Goal: Task Accomplishment & Management: Use online tool/utility

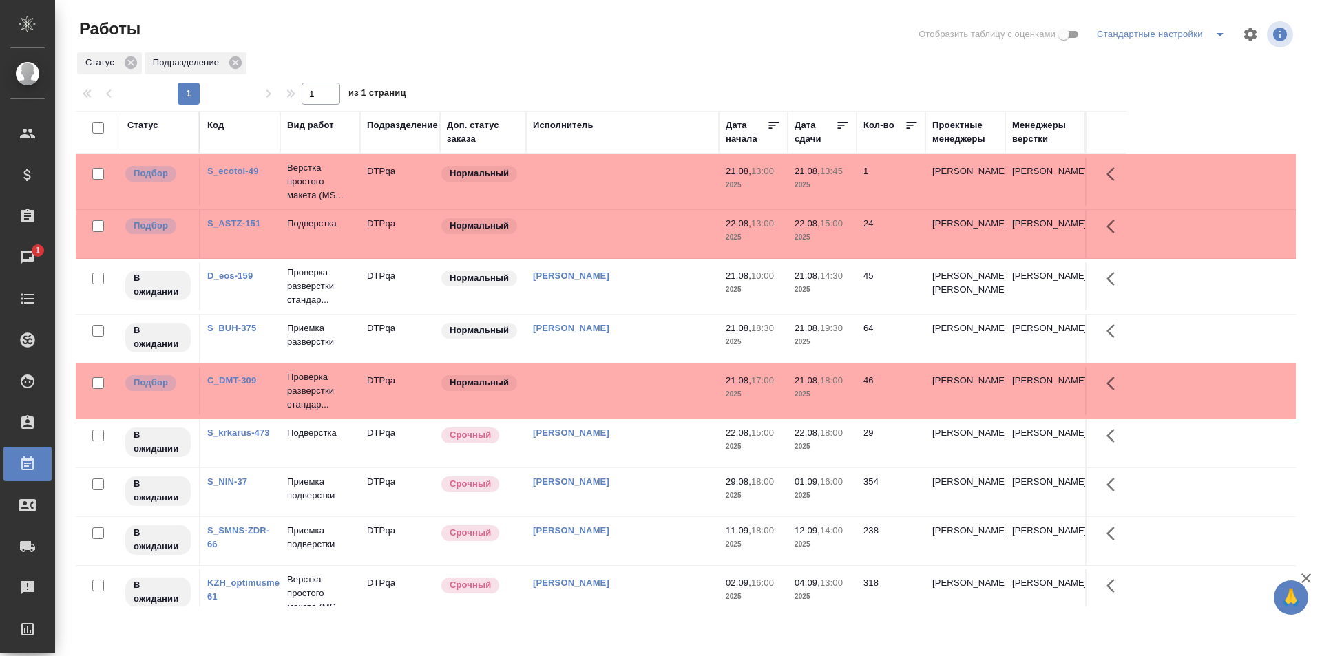
click at [665, 206] on td "[PERSON_NAME]" at bounding box center [622, 182] width 193 height 48
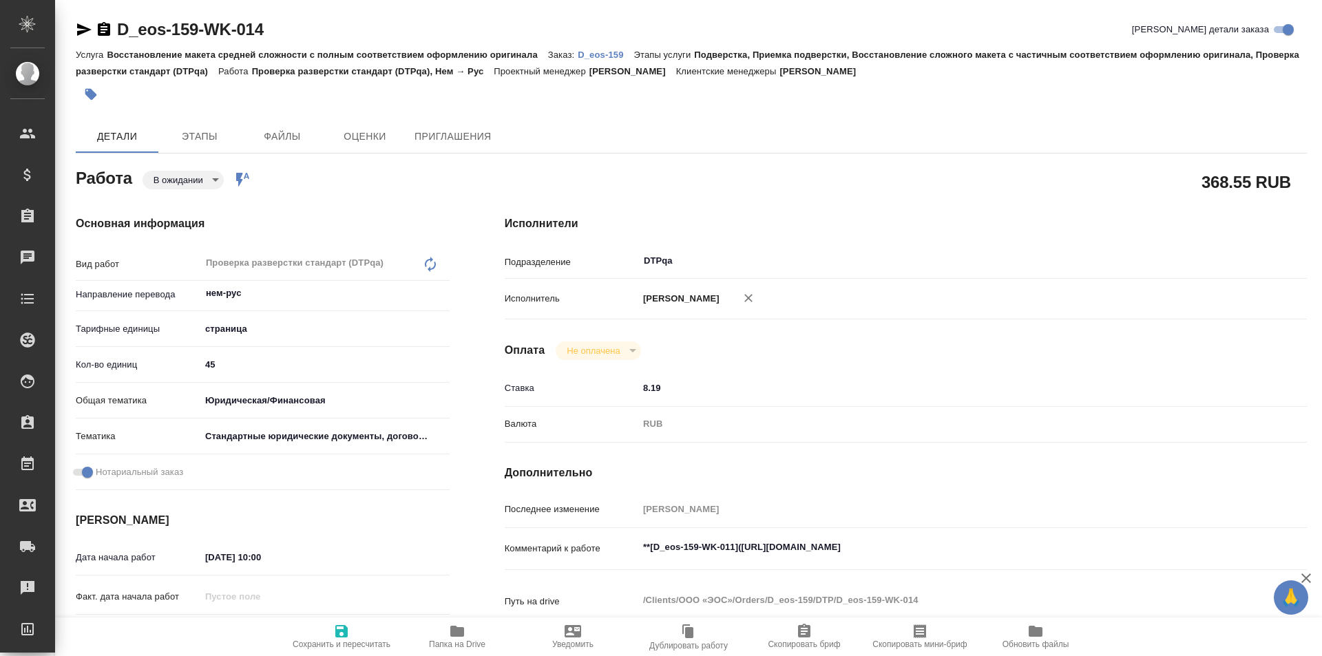
type textarea "x"
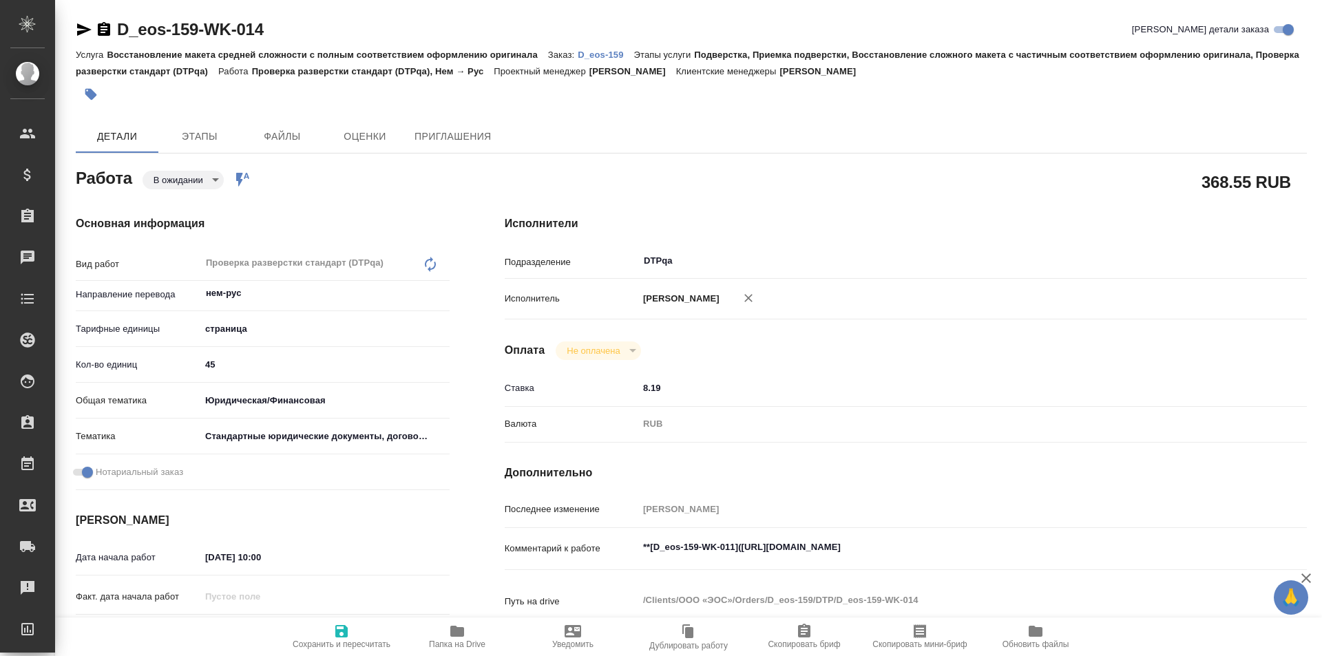
type textarea "x"
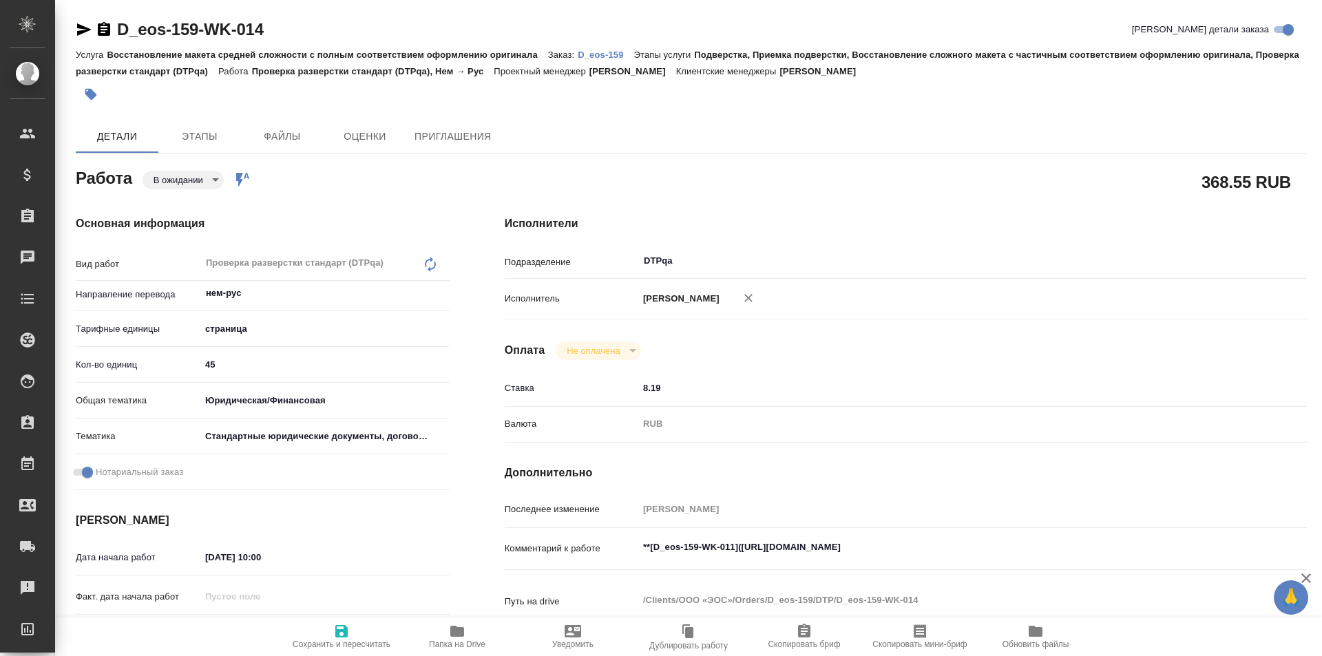
type textarea "x"
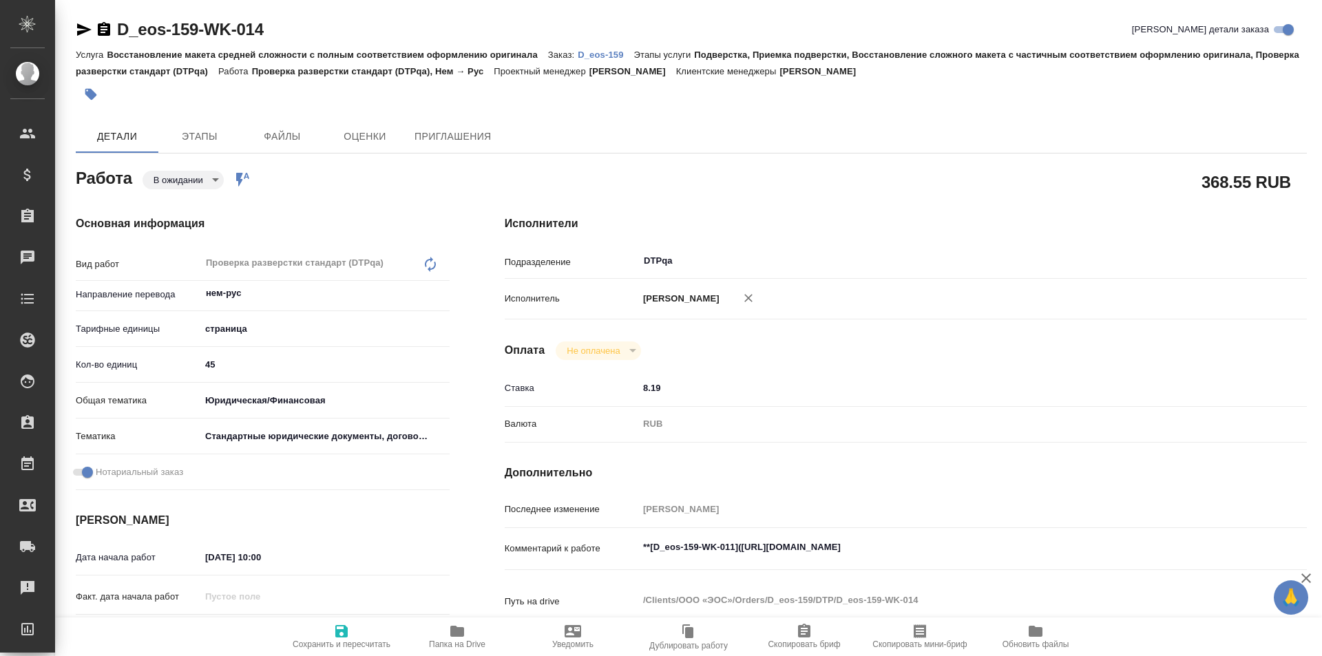
type textarea "x"
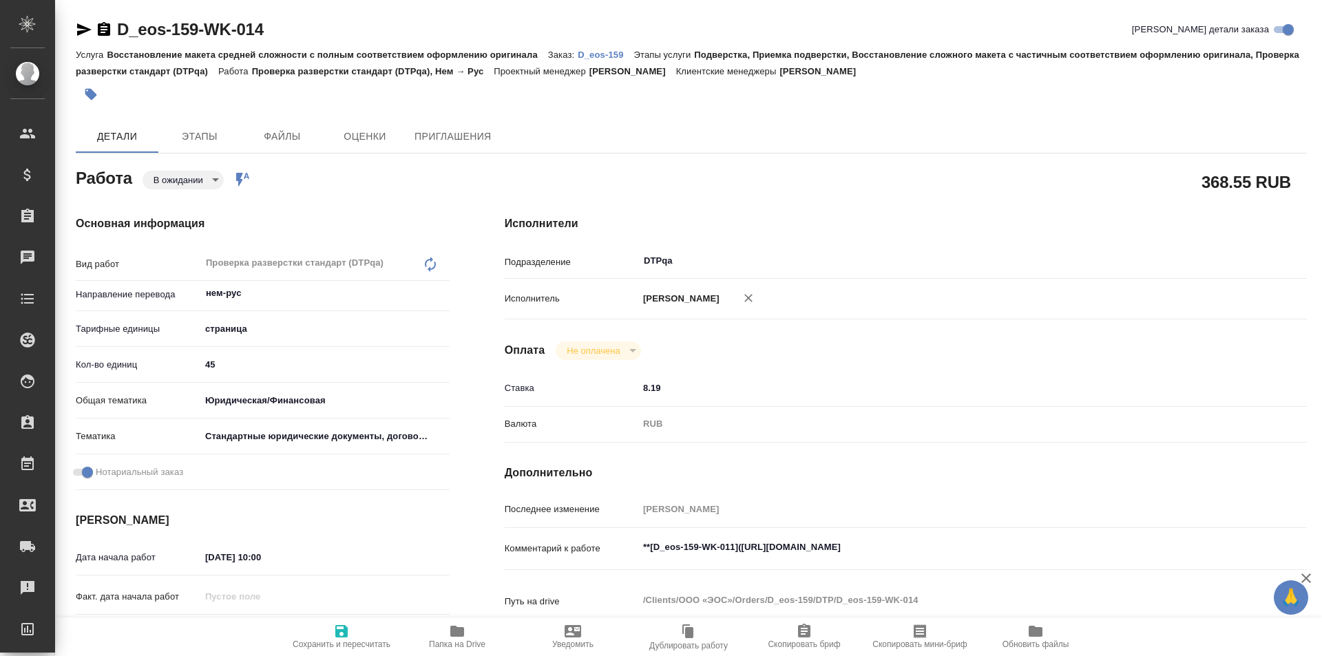
type textarea "x"
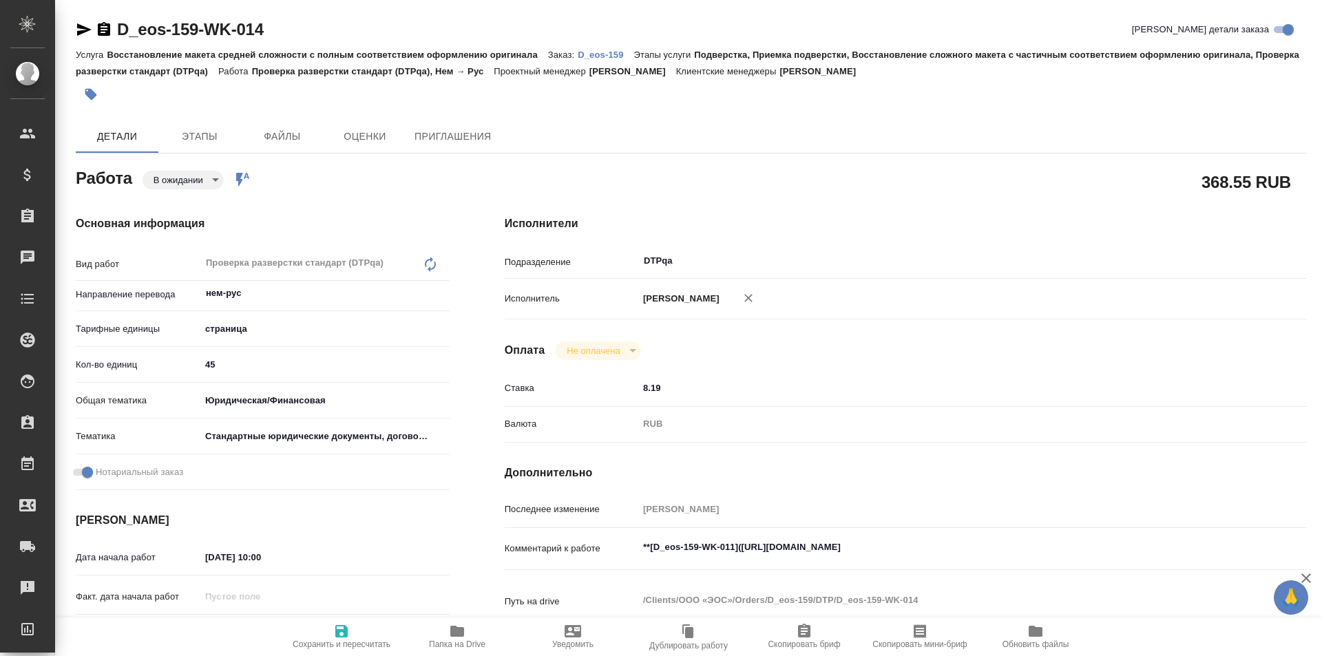
type textarea "x"
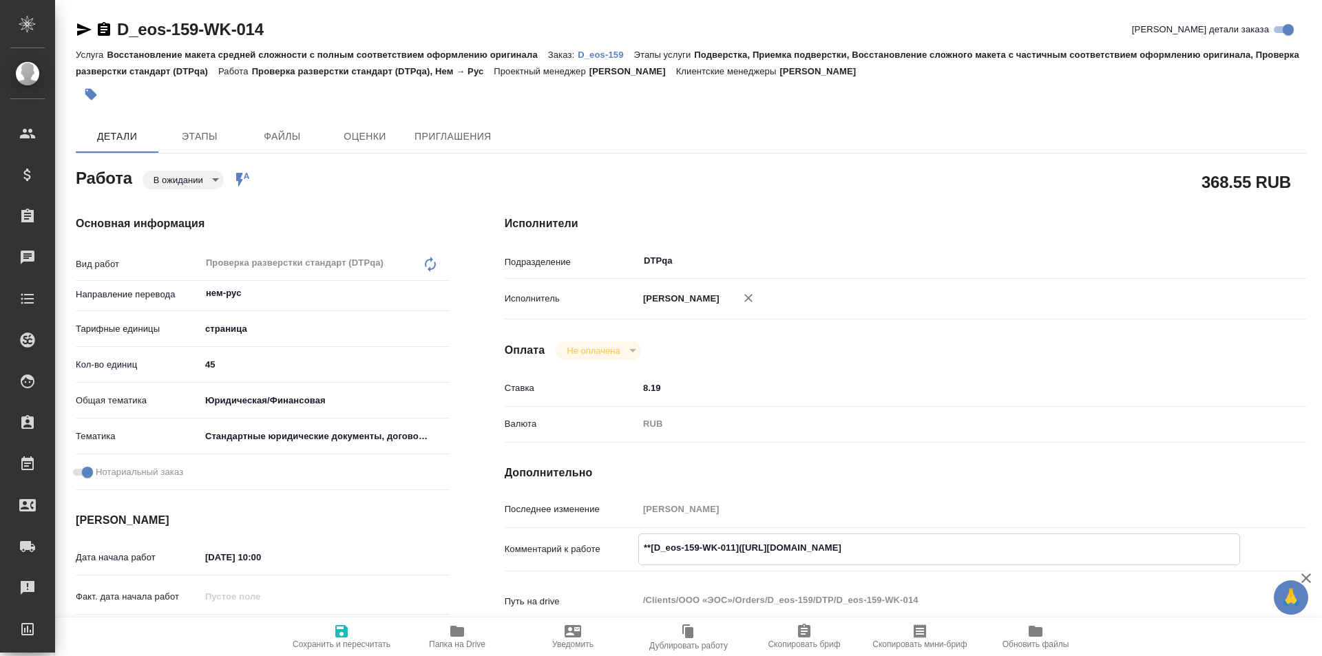
type textarea "x"
drag, startPoint x: 995, startPoint y: 548, endPoint x: 741, endPoint y: 547, distance: 253.5
click at [741, 547] on textarea "**[D_eos-159-WK-011](https://tera.awatera.com/Work/68a58898f6157be689488f0c/)**" at bounding box center [939, 548] width 601 height 23
type textarea "x"
drag, startPoint x: 284, startPoint y: 34, endPoint x: 106, endPoint y: 32, distance: 178.4
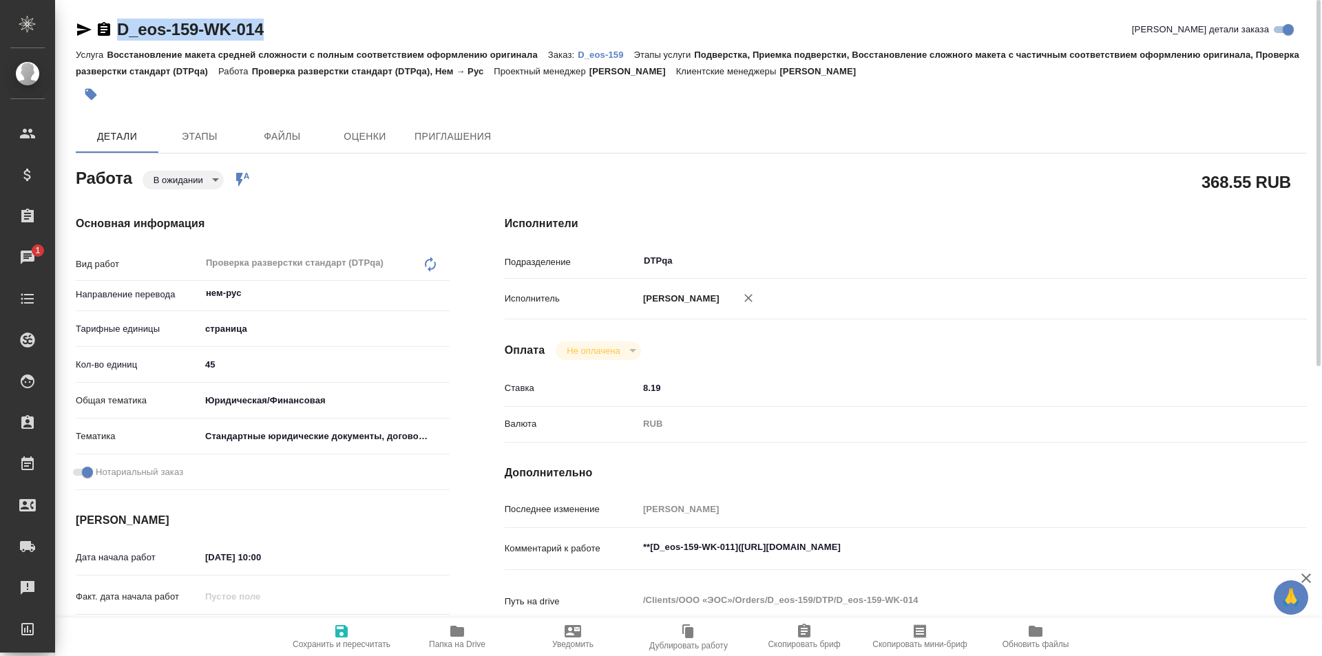
click at [106, 32] on div "D_eos-159-WK-014 Кратко детали заказа" at bounding box center [692, 30] width 1232 height 22
copy link "D_eos-159-WK-014"
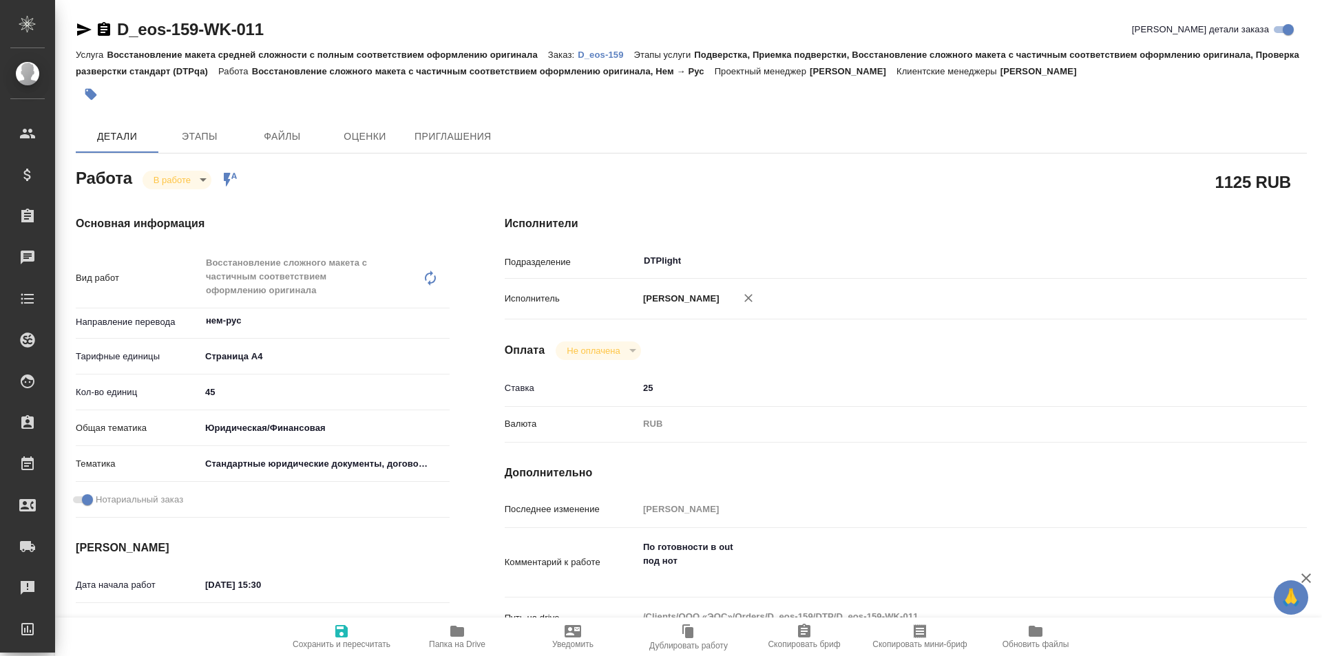
type textarea "x"
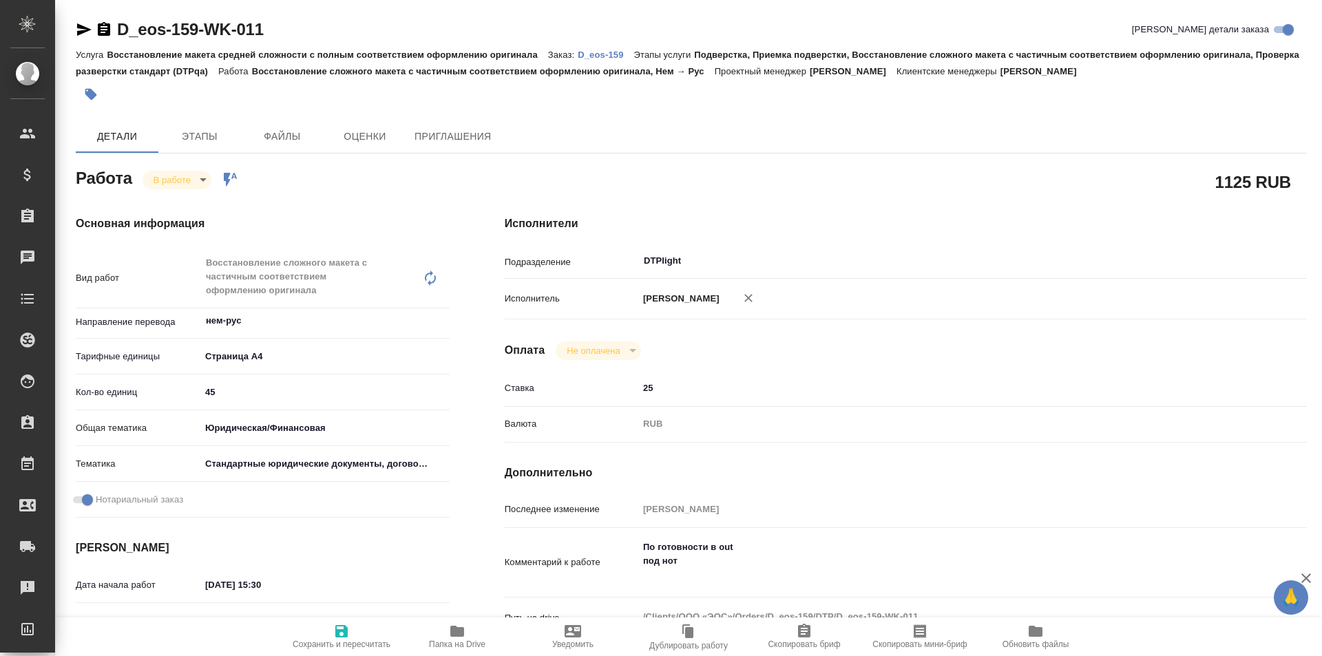
type textarea "x"
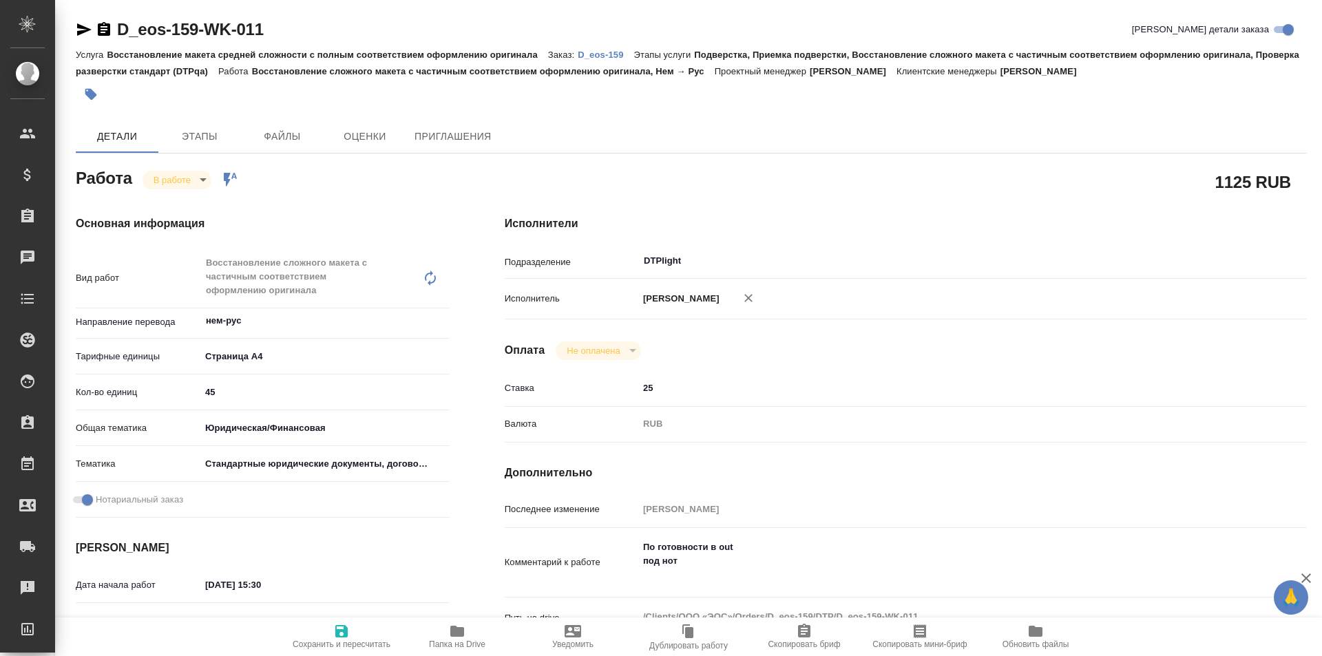
type textarea "x"
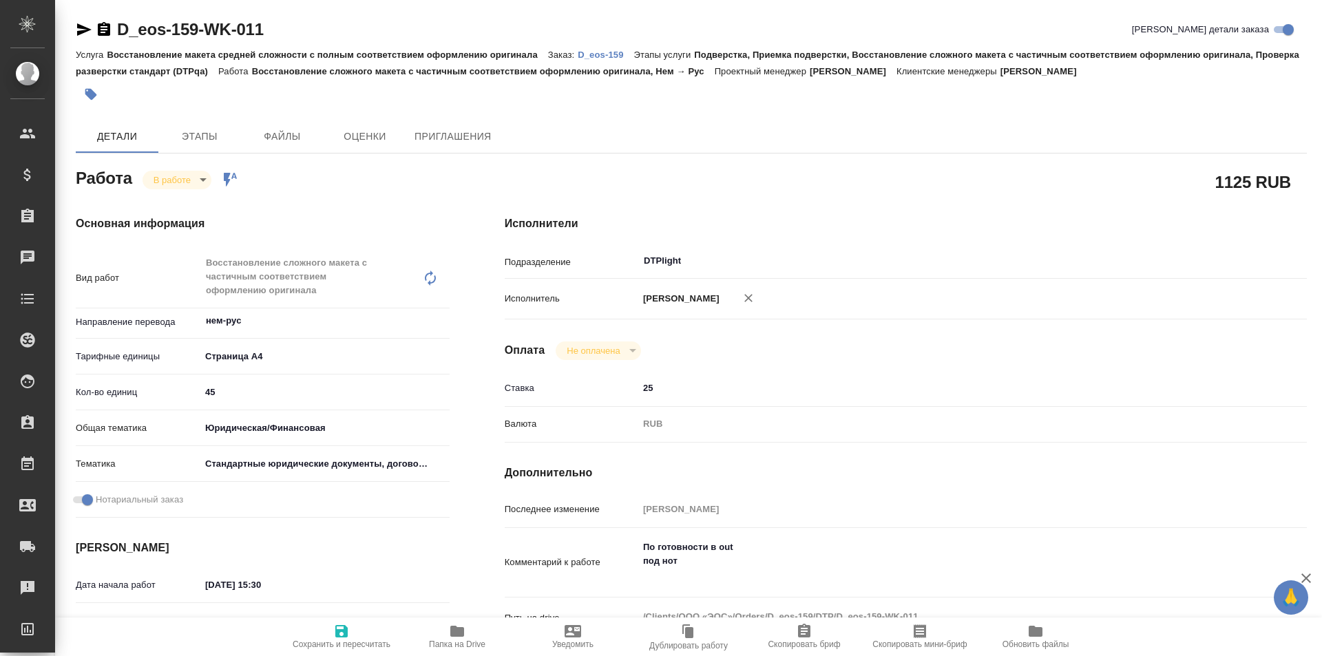
type textarea "x"
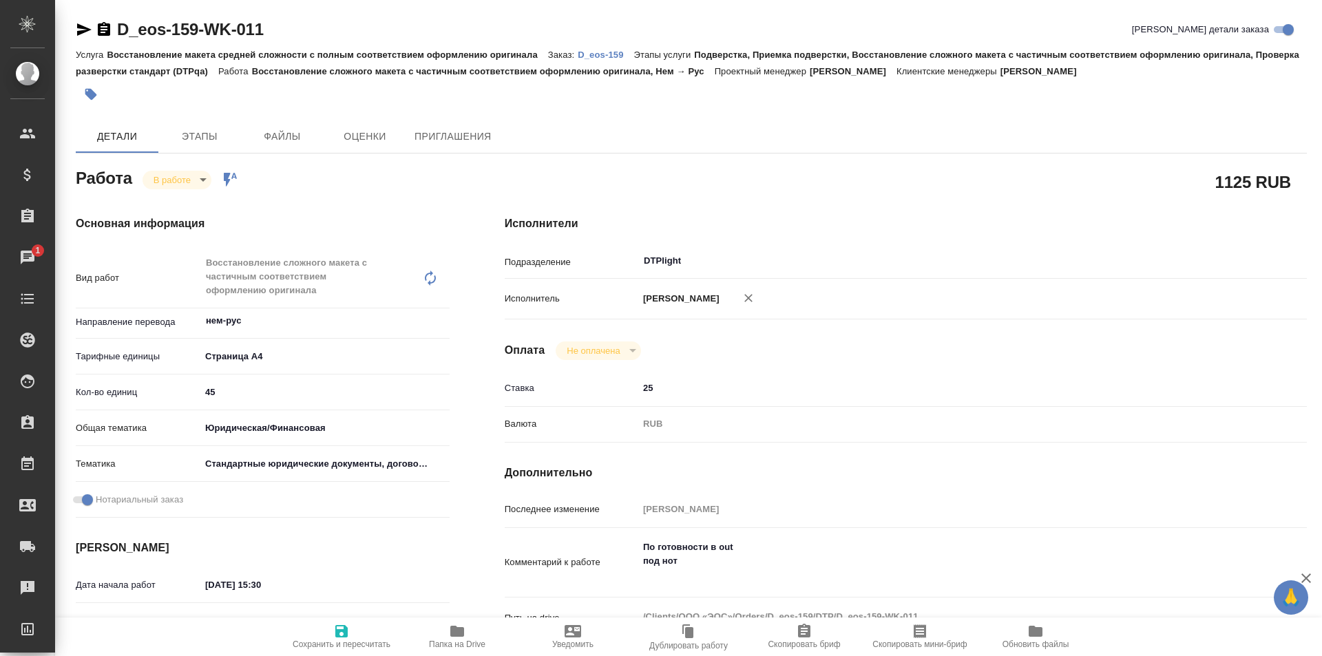
scroll to position [138, 0]
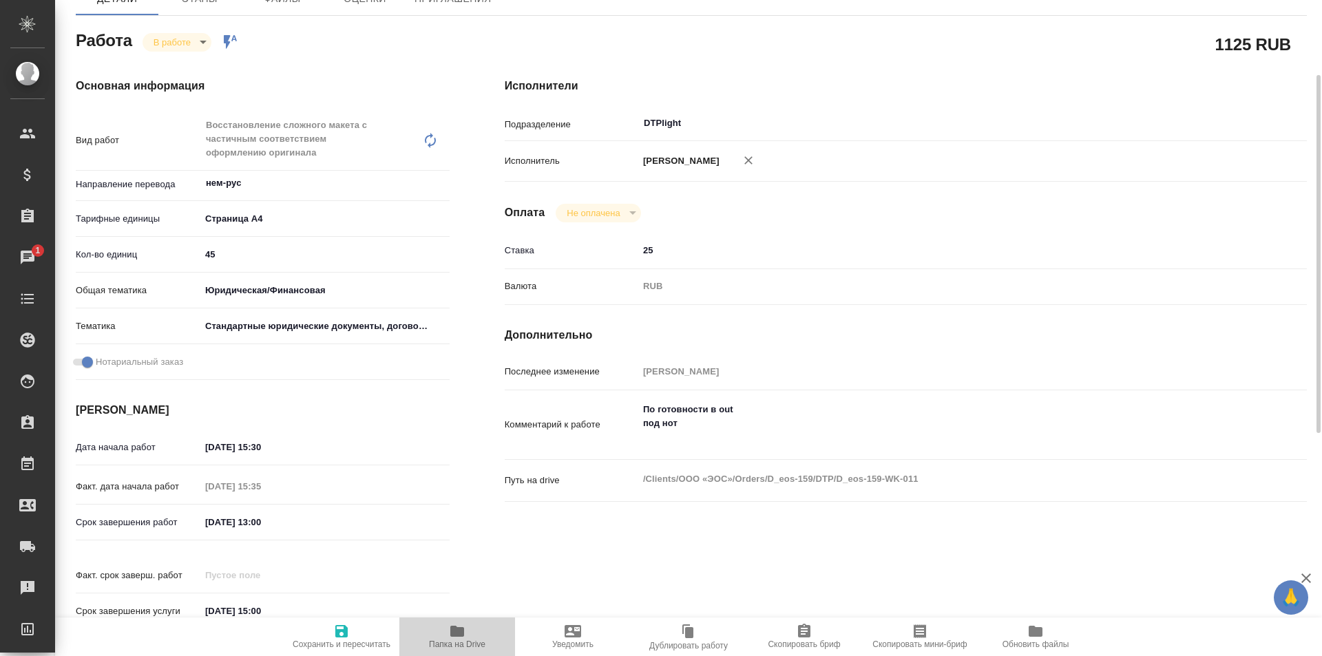
click at [454, 632] on icon "button" at bounding box center [457, 631] width 14 height 11
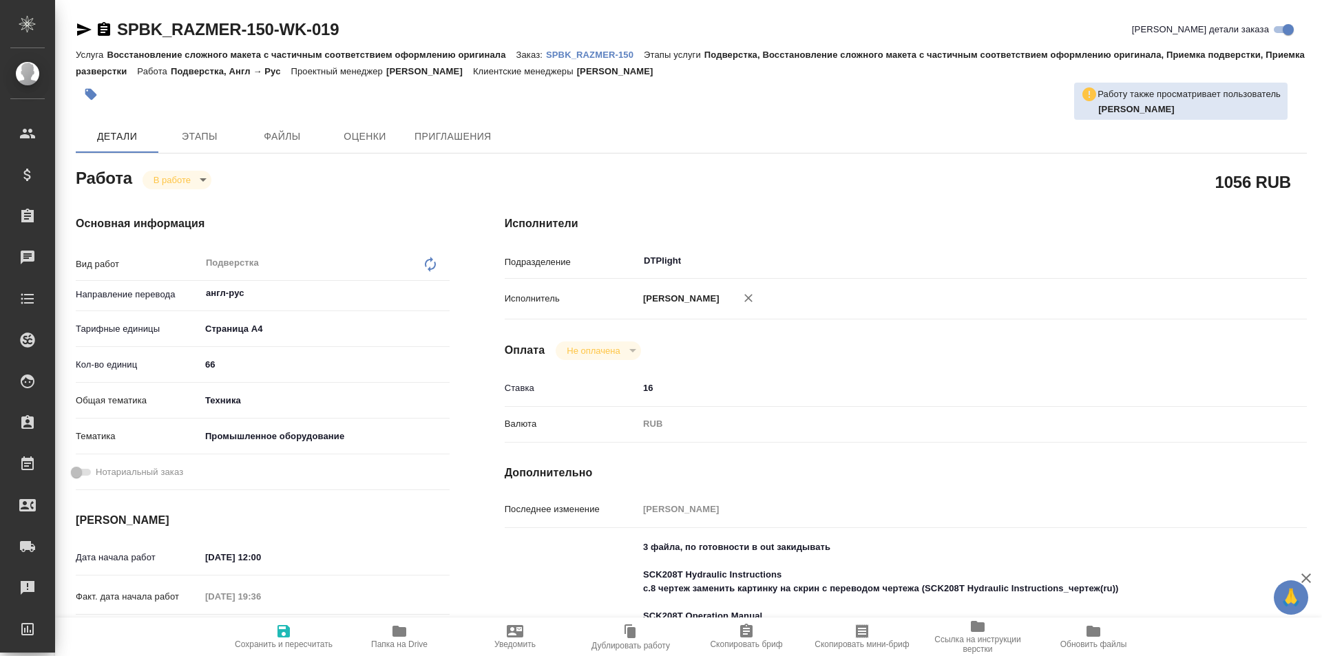
type textarea "x"
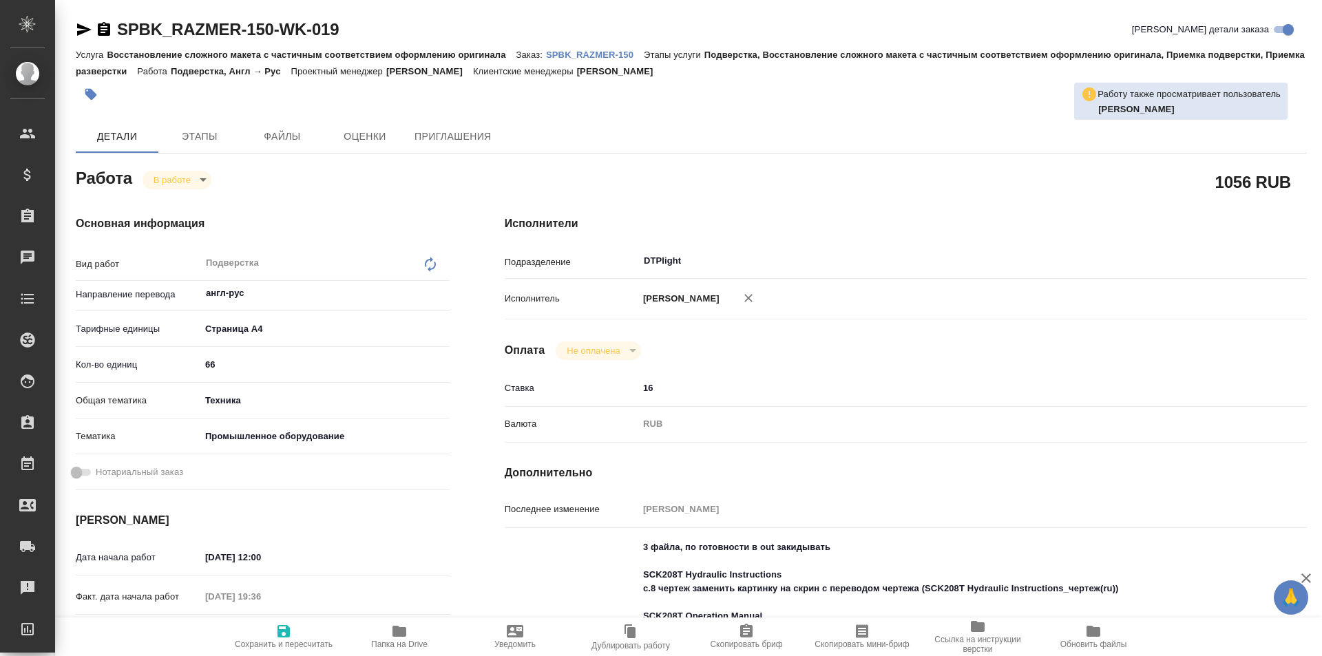
type textarea "x"
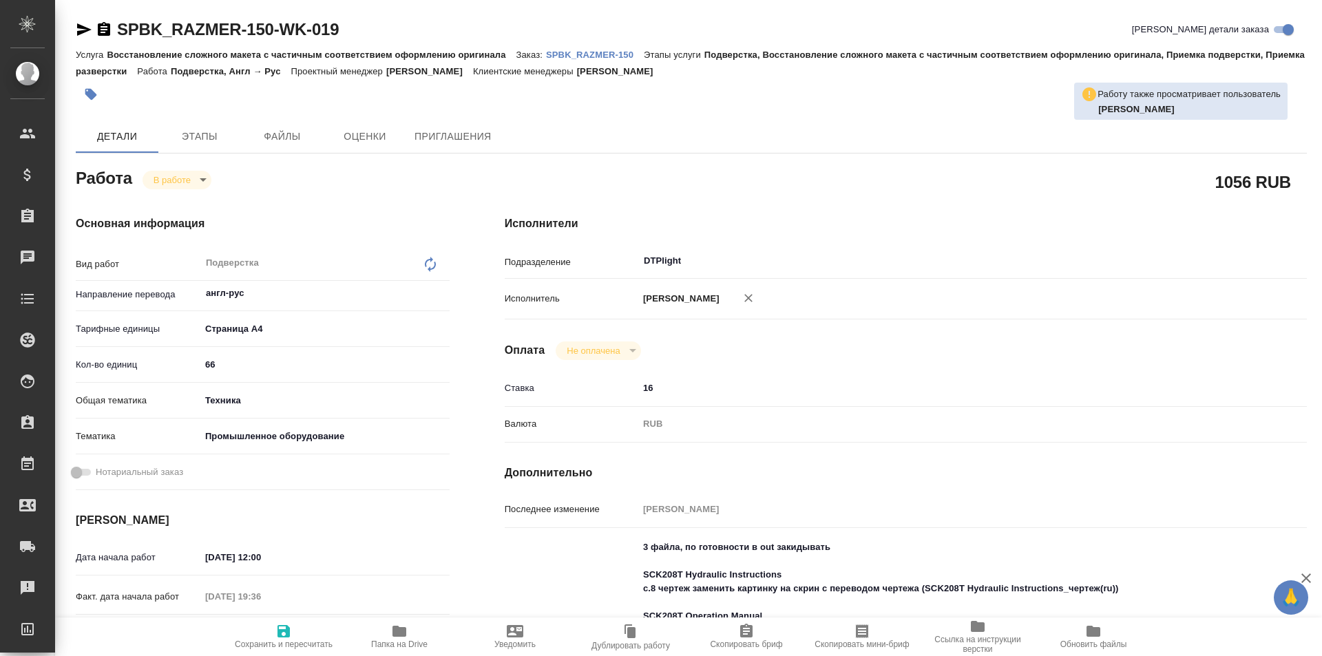
type textarea "x"
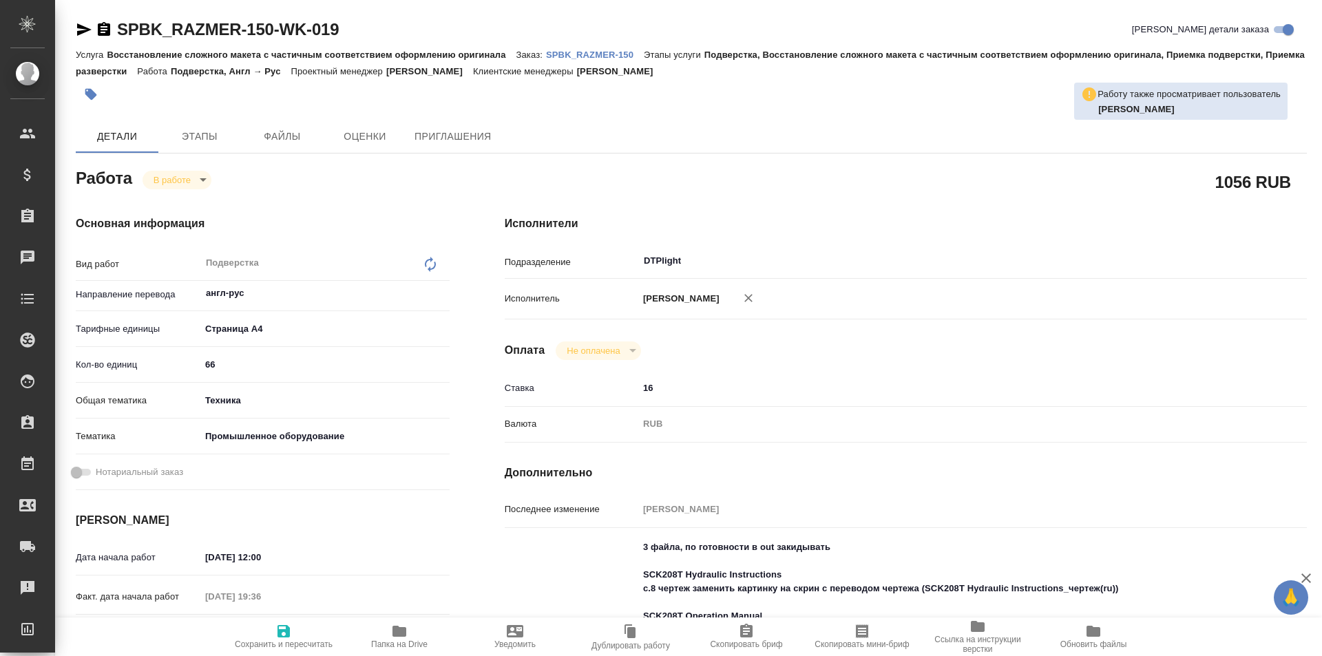
type textarea "x"
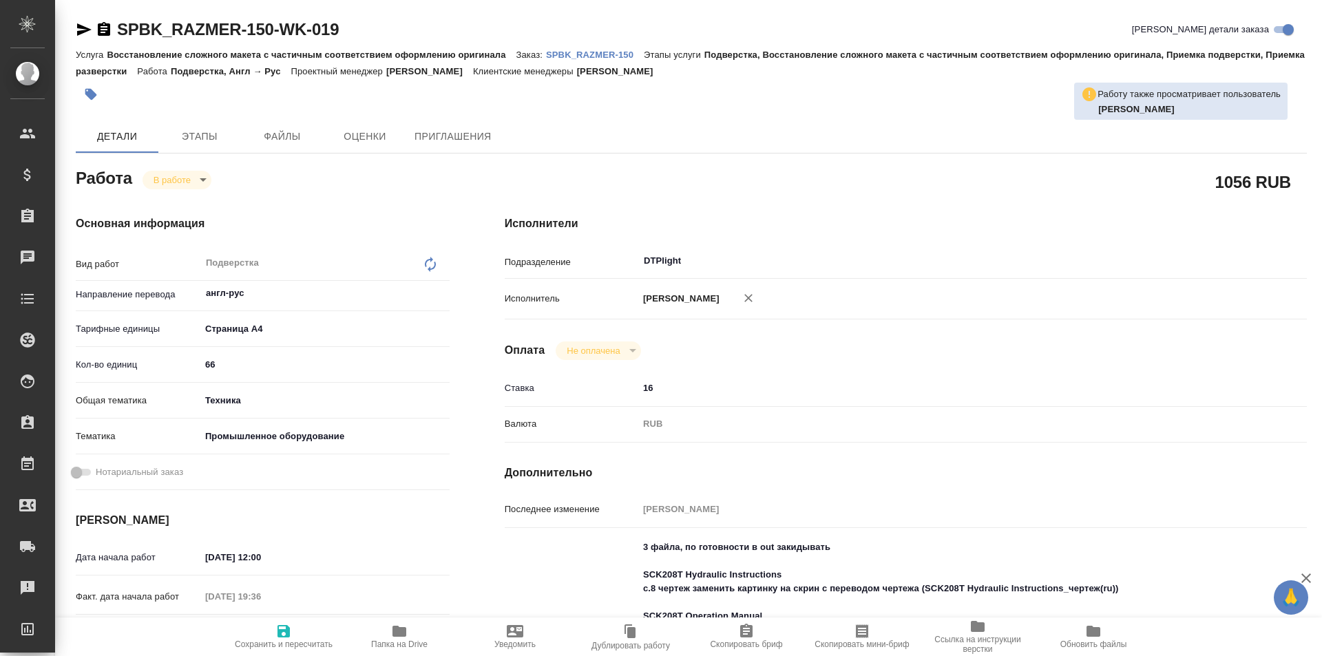
type textarea "x"
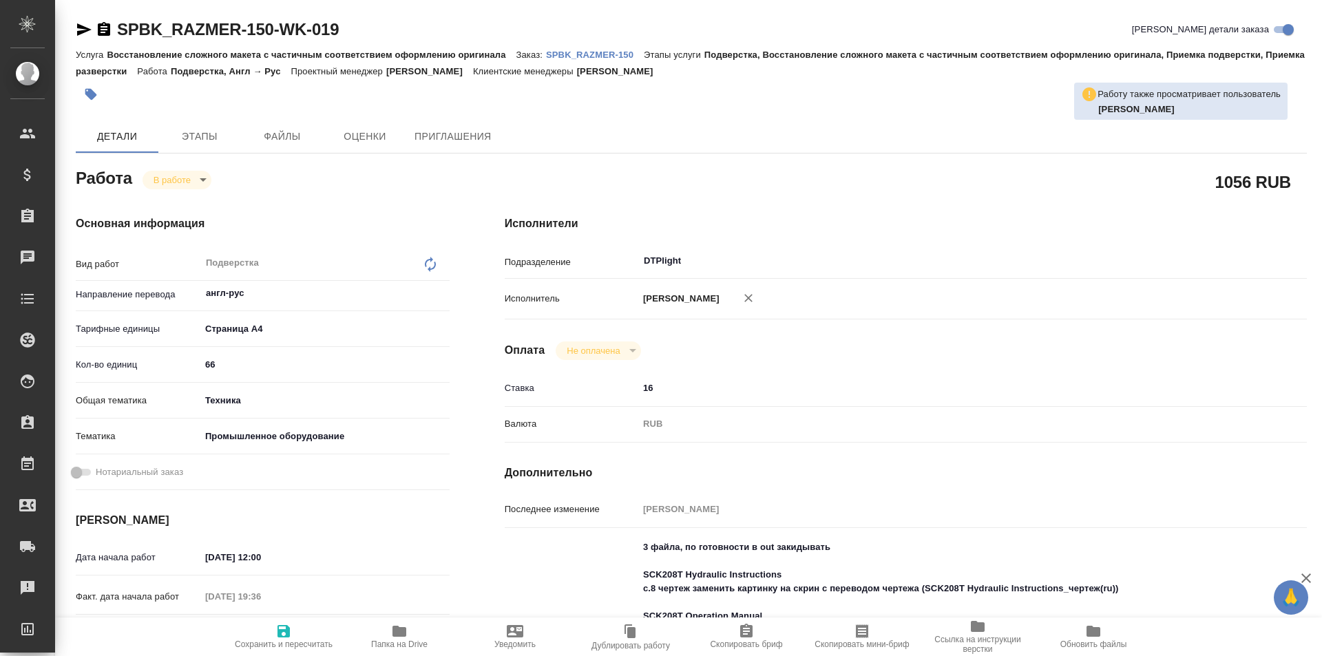
type textarea "x"
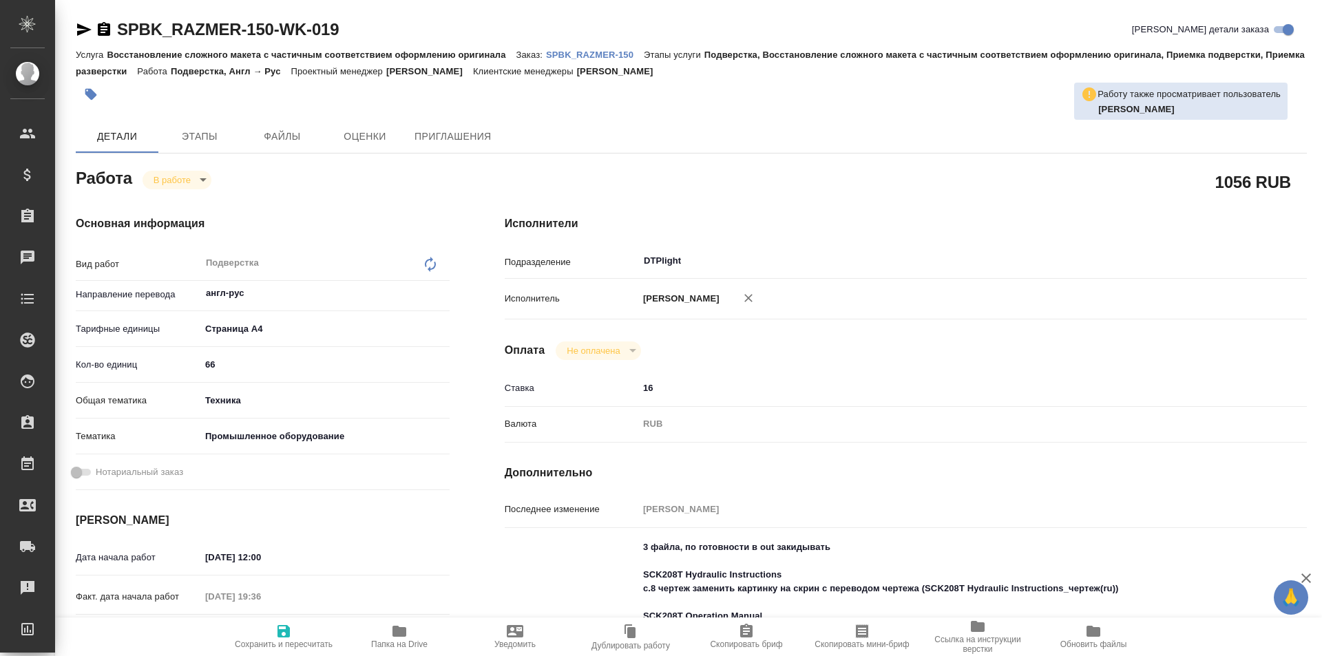
type textarea "x"
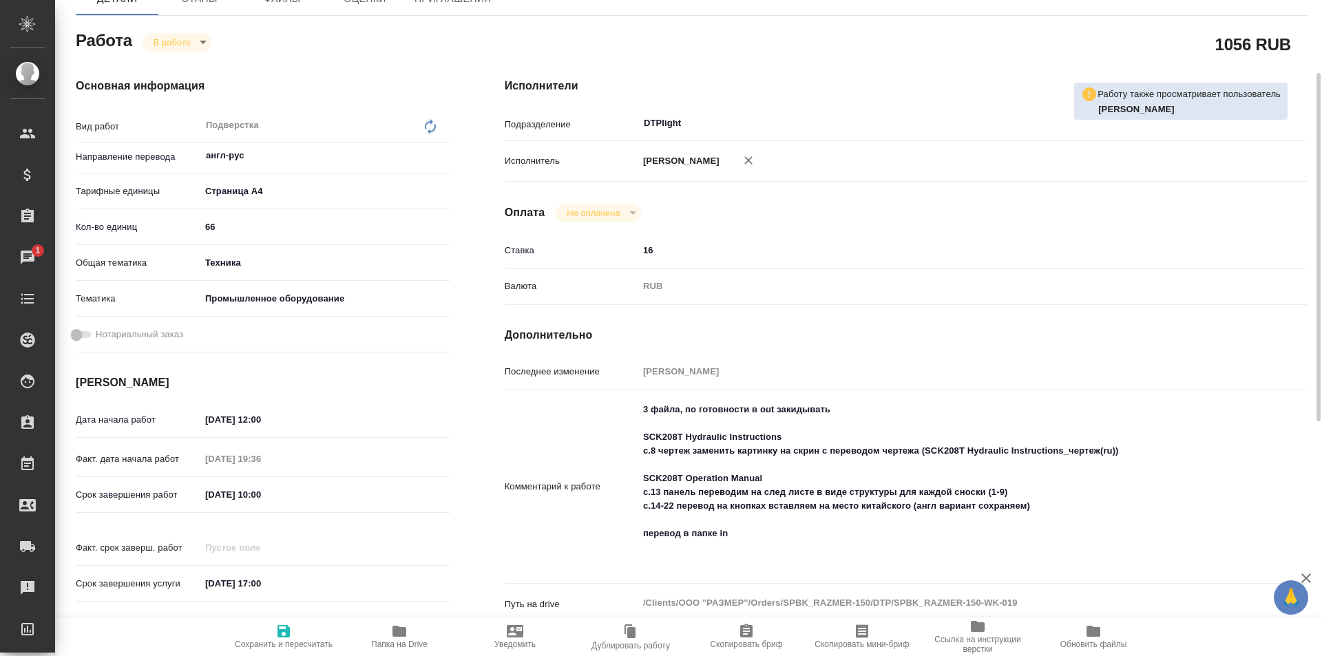
scroll to position [207, 0]
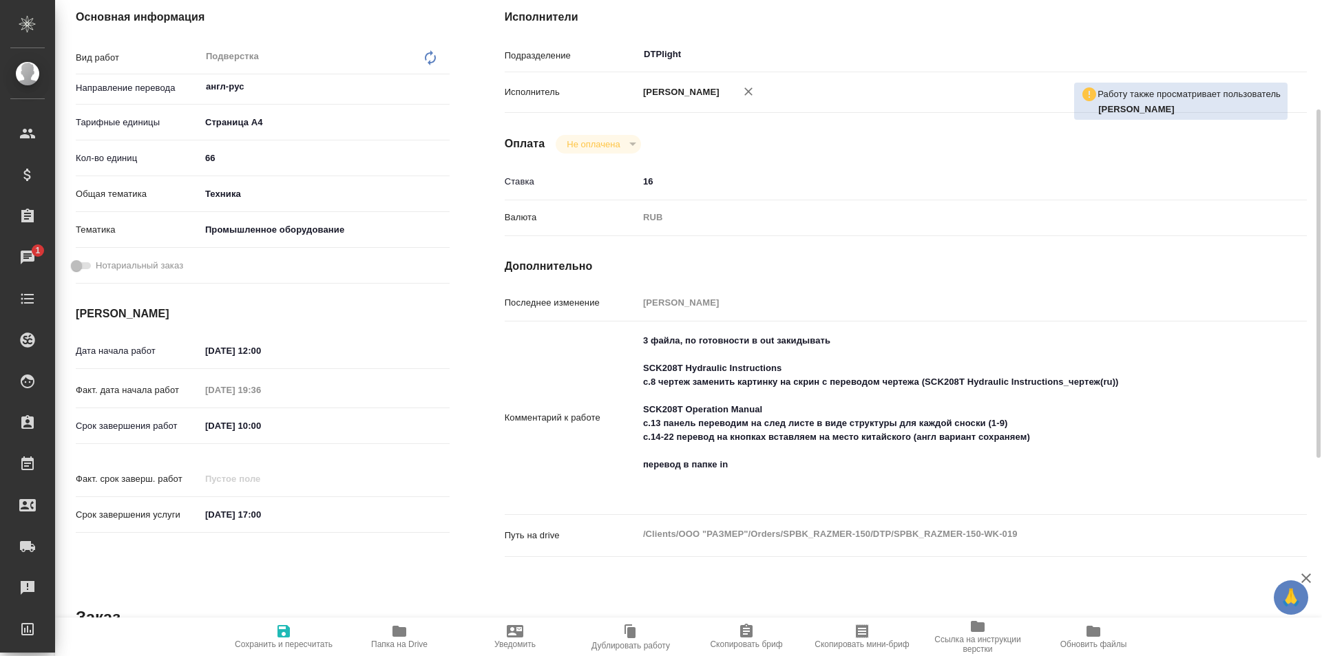
click at [402, 632] on icon "button" at bounding box center [400, 631] width 14 height 11
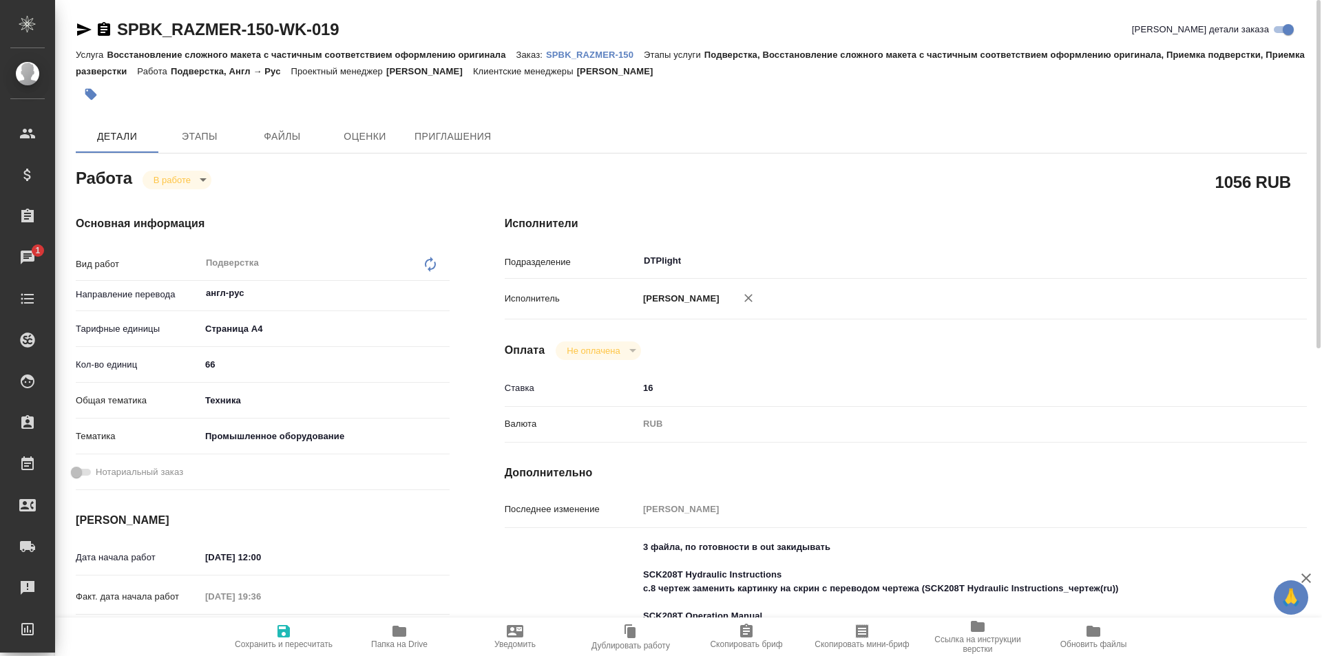
click at [79, 25] on icon "button" at bounding box center [84, 29] width 14 height 12
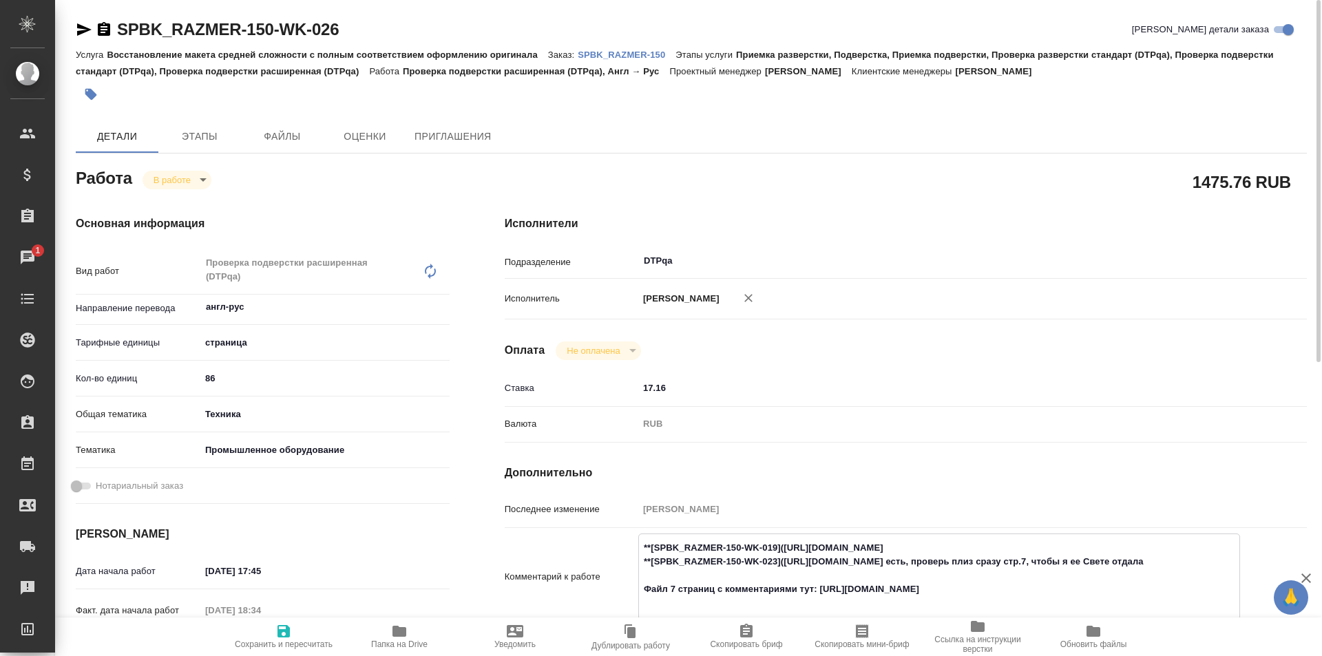
drag, startPoint x: 80, startPoint y: 28, endPoint x: 105, endPoint y: 25, distance: 24.9
click at [80, 27] on icon "button" at bounding box center [84, 29] width 14 height 12
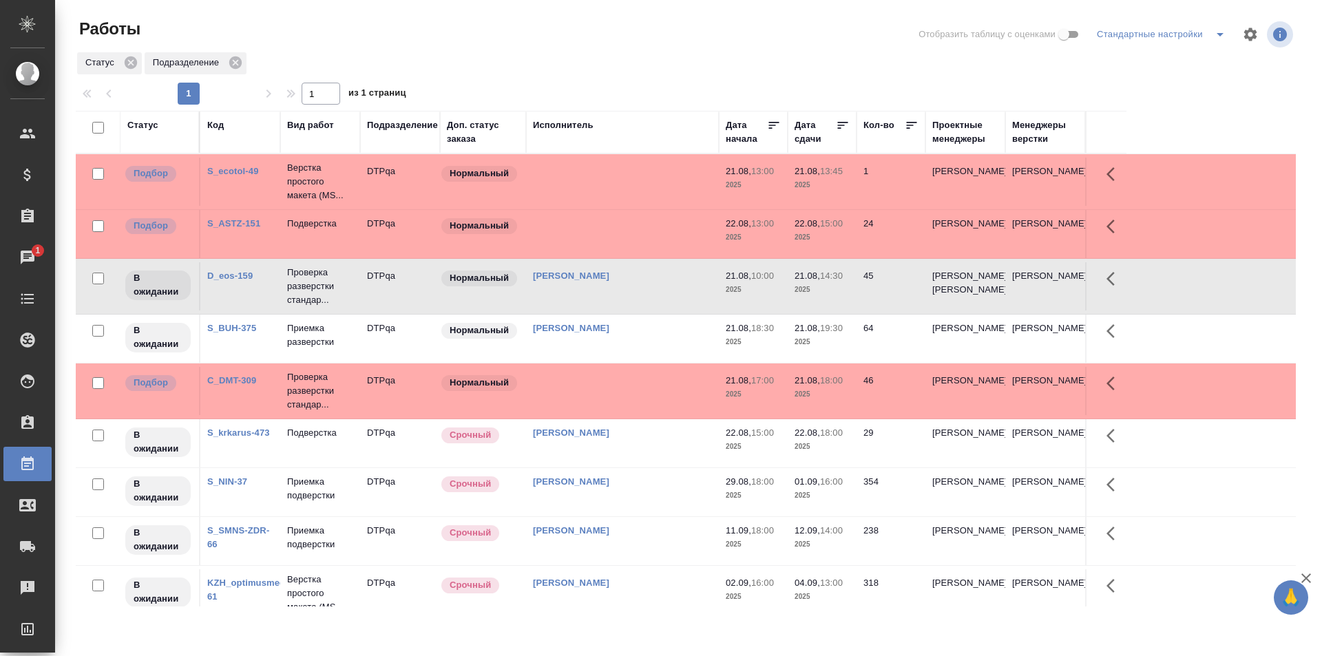
click at [651, 206] on td "[PERSON_NAME]" at bounding box center [622, 182] width 193 height 48
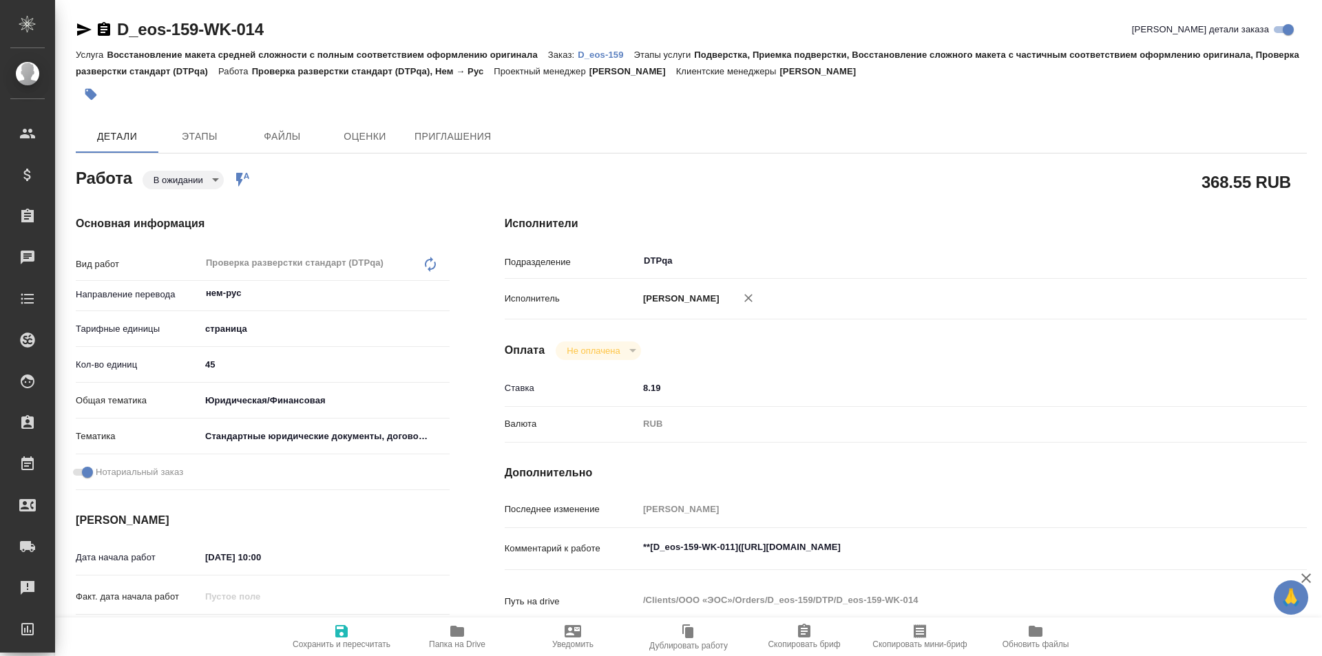
type textarea "x"
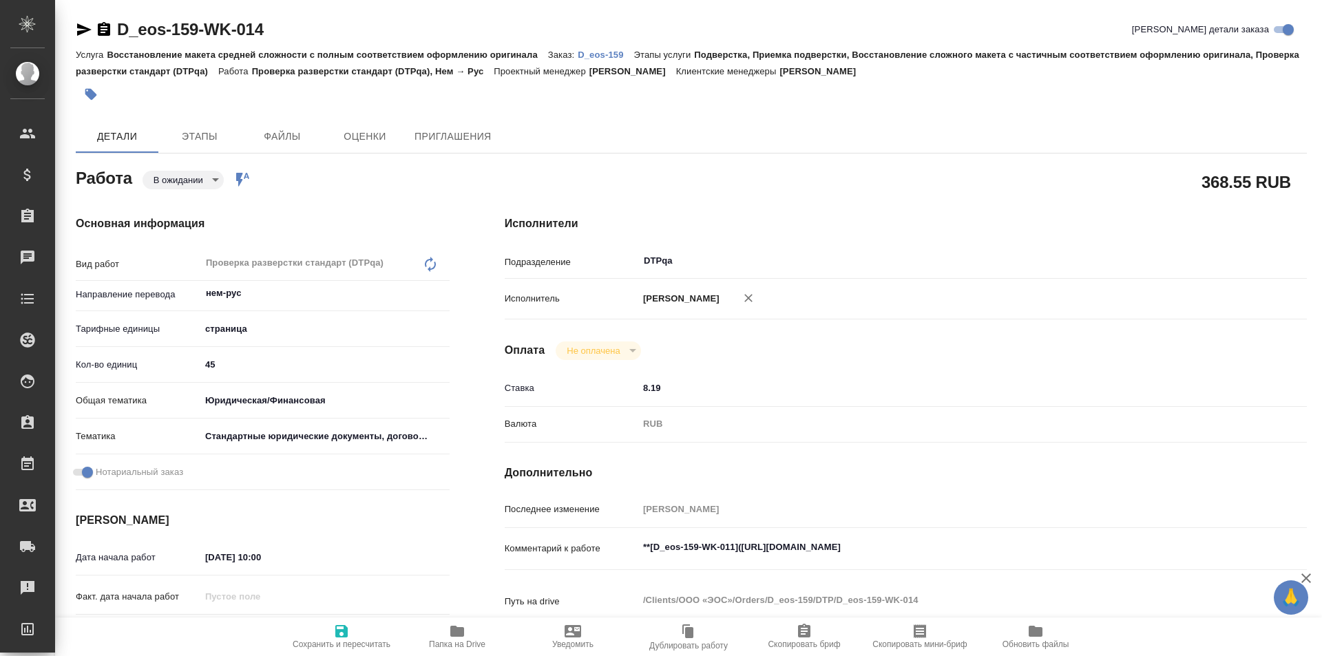
type textarea "x"
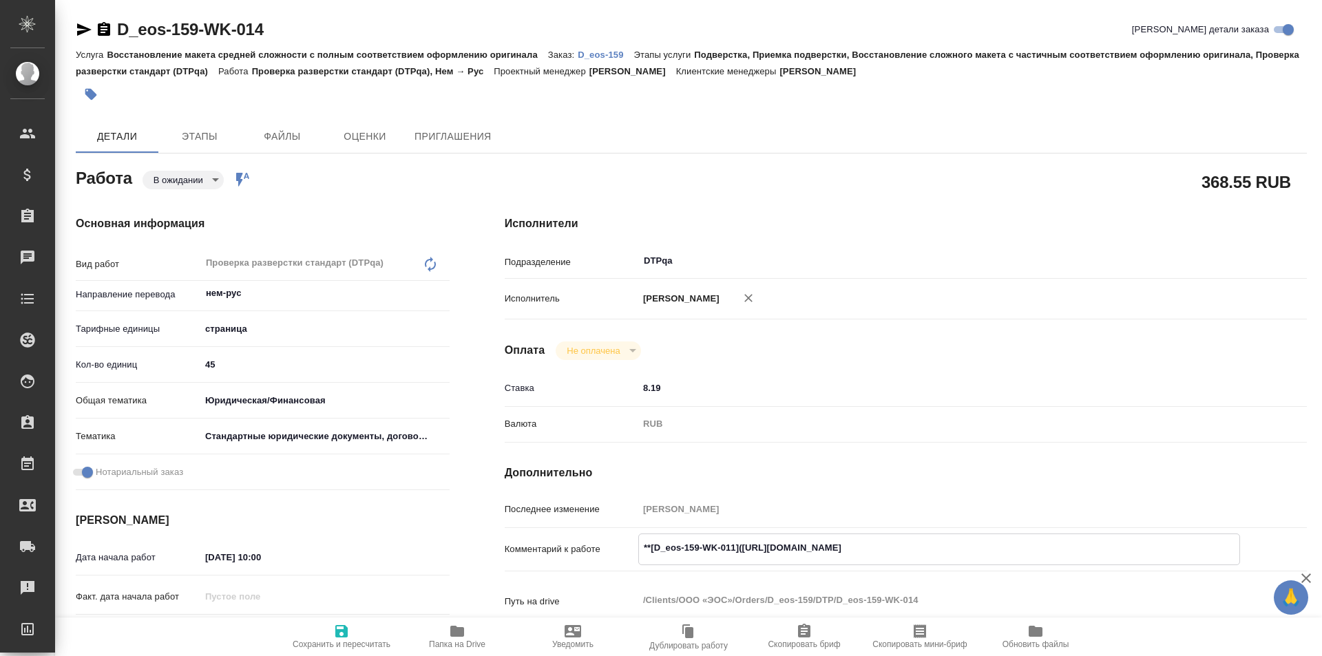
type textarea "x"
drag, startPoint x: 995, startPoint y: 546, endPoint x: 740, endPoint y: 550, distance: 254.2
click at [740, 550] on textarea "**[D_eos-159-WK-011](https://tera.awatera.com/Work/68a58898f6157be689488f0c/)**" at bounding box center [939, 548] width 601 height 23
type textarea "x"
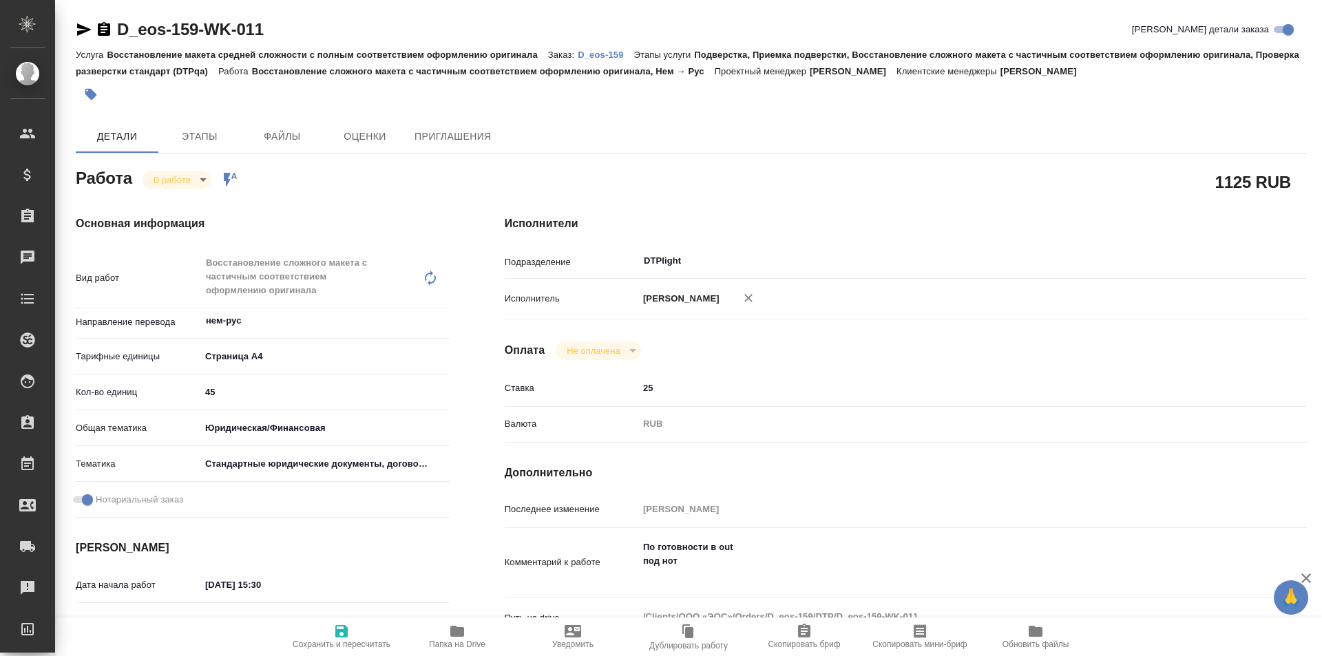
type textarea "x"
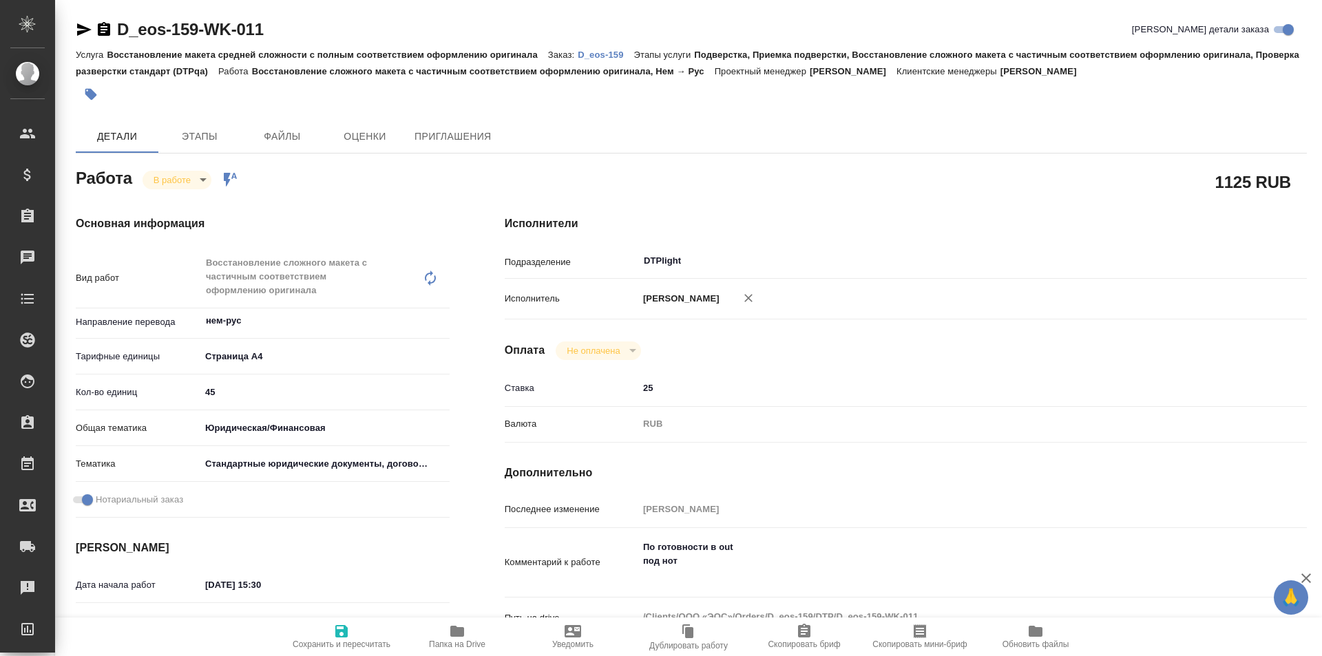
type textarea "x"
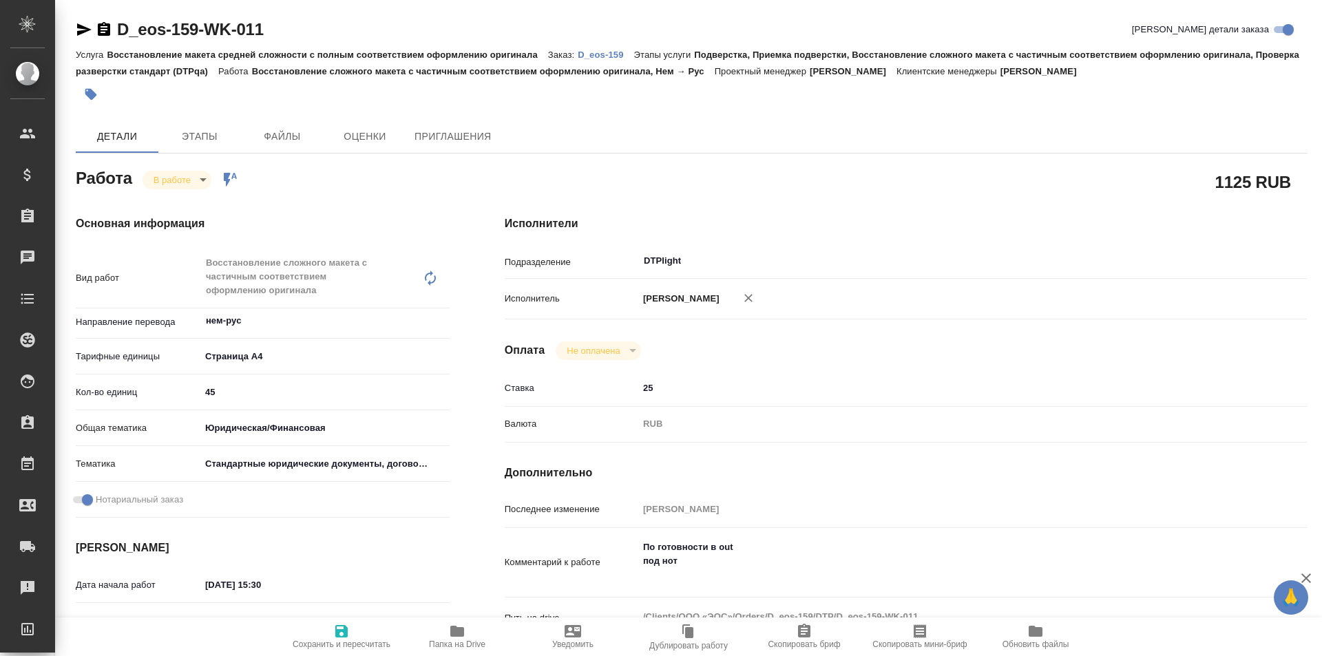
type textarea "x"
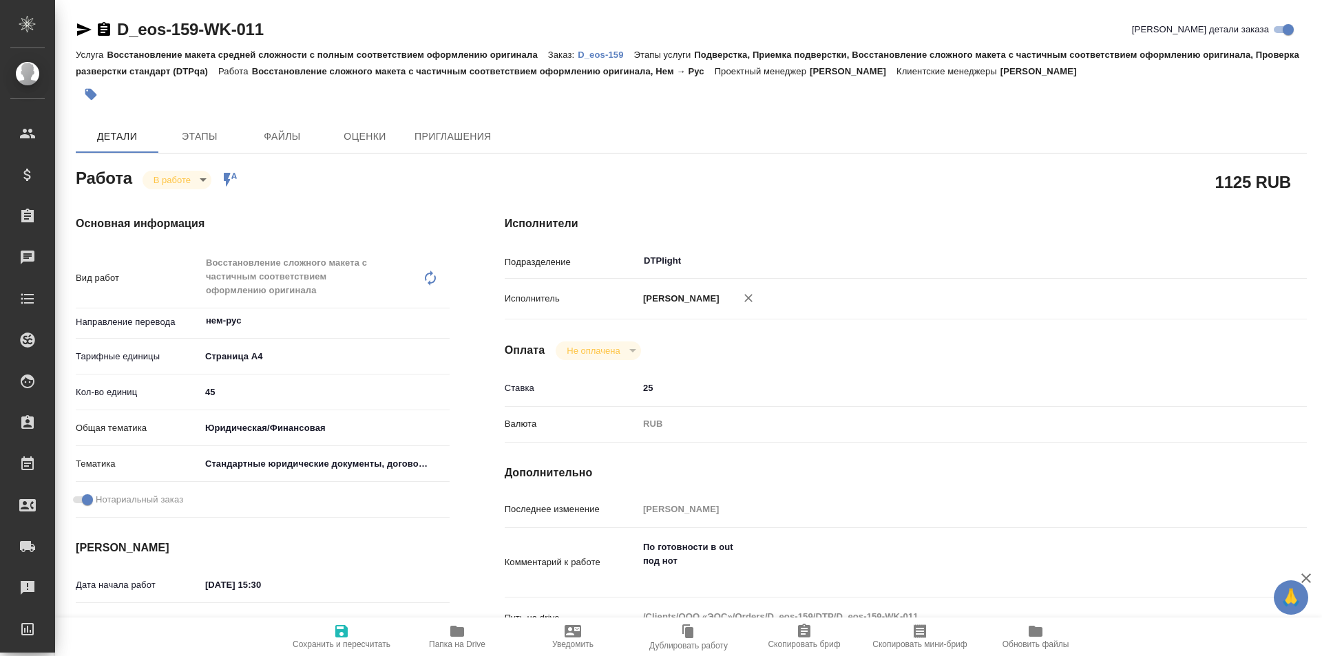
type textarea "x"
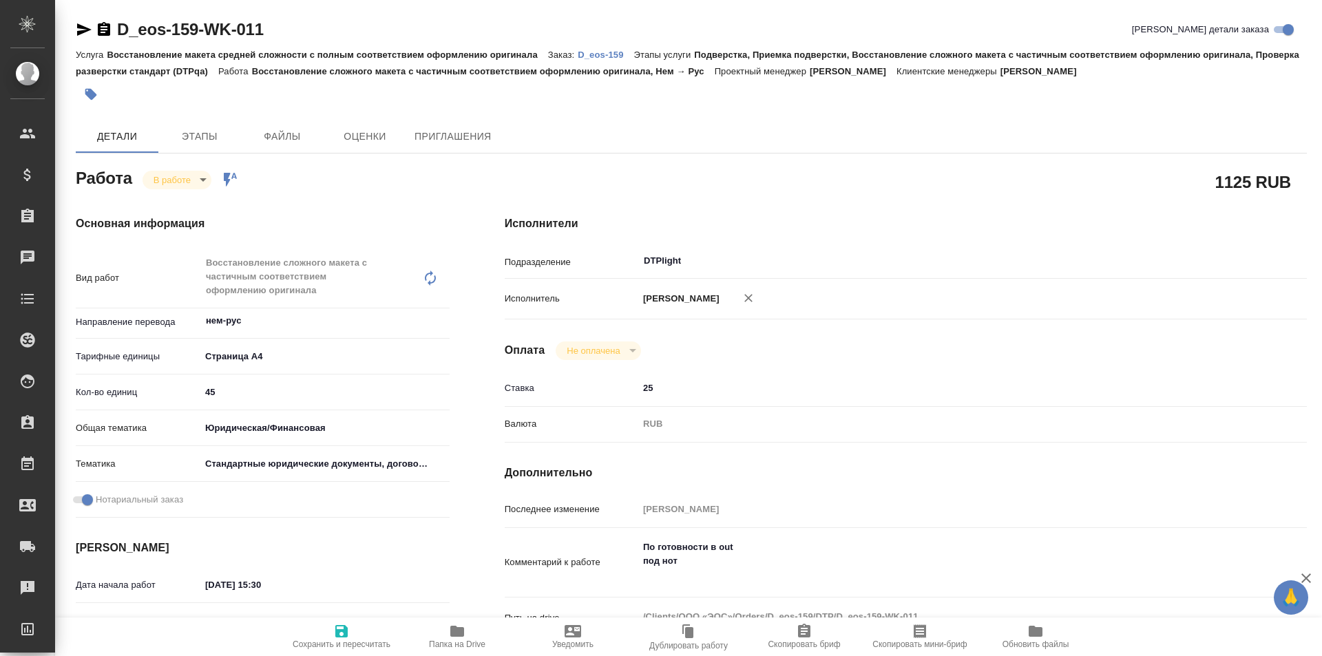
scroll to position [138, 0]
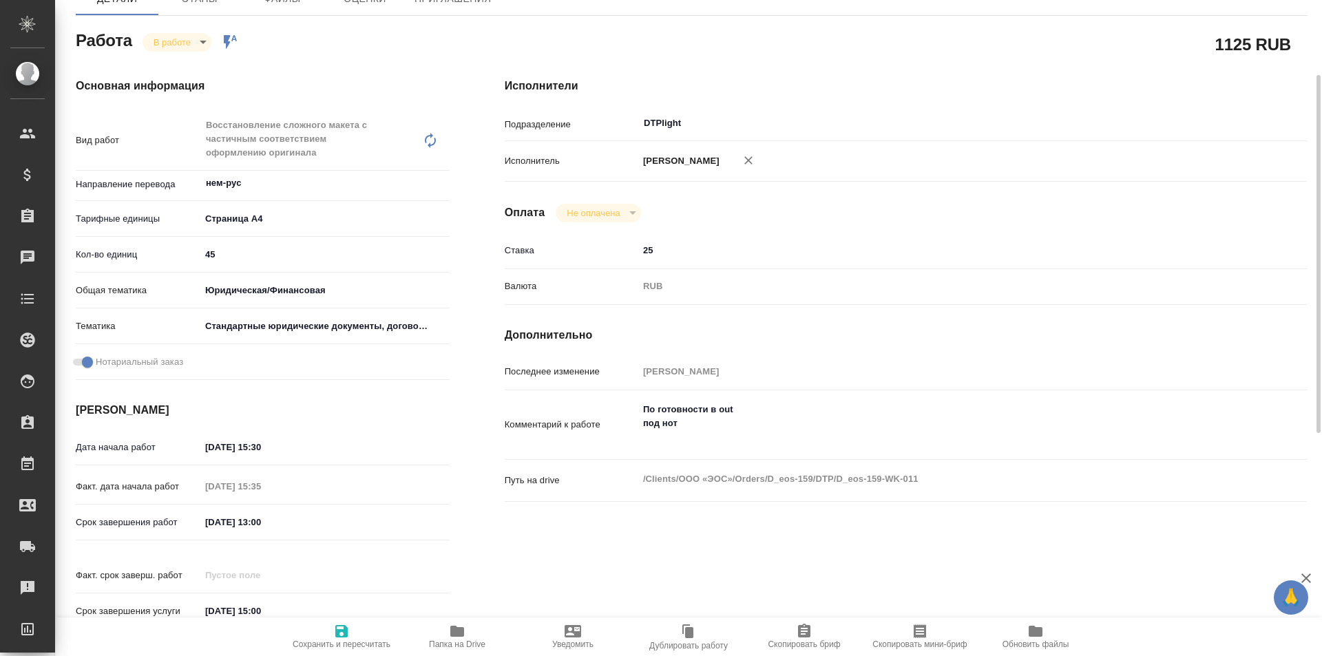
click at [454, 631] on icon "button" at bounding box center [457, 631] width 14 height 11
type textarea "x"
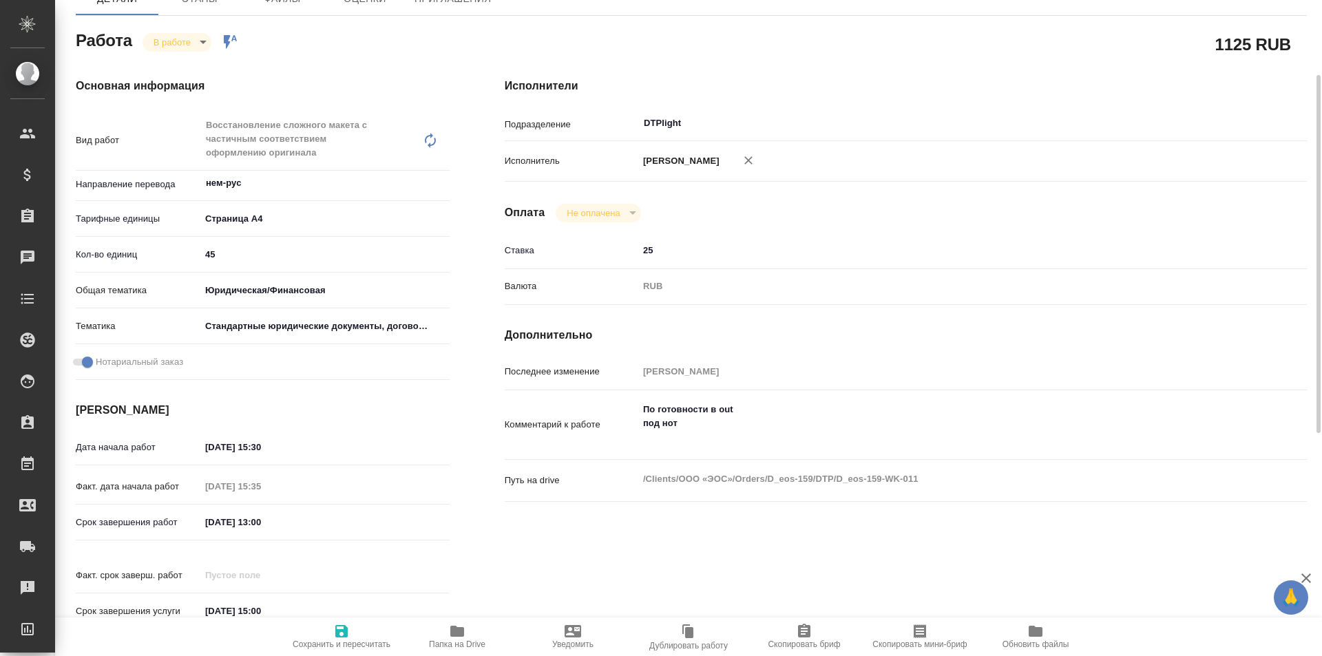
type textarea "x"
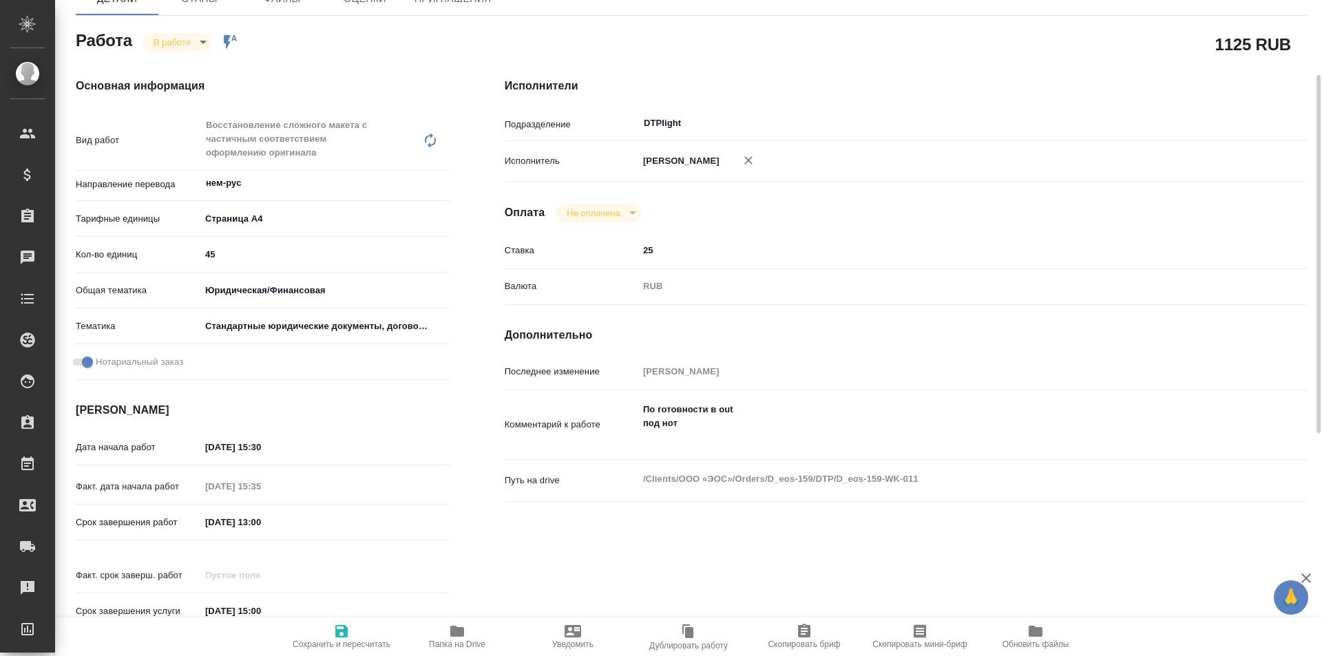
type textarea "x"
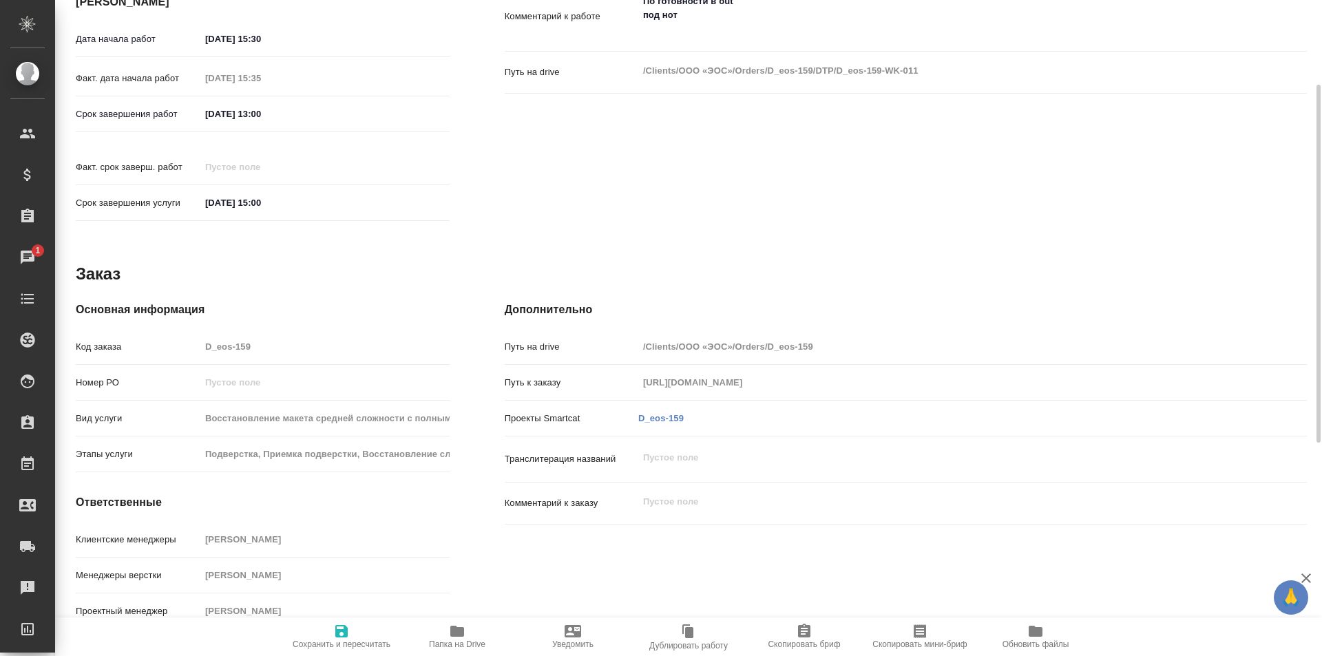
scroll to position [0, 0]
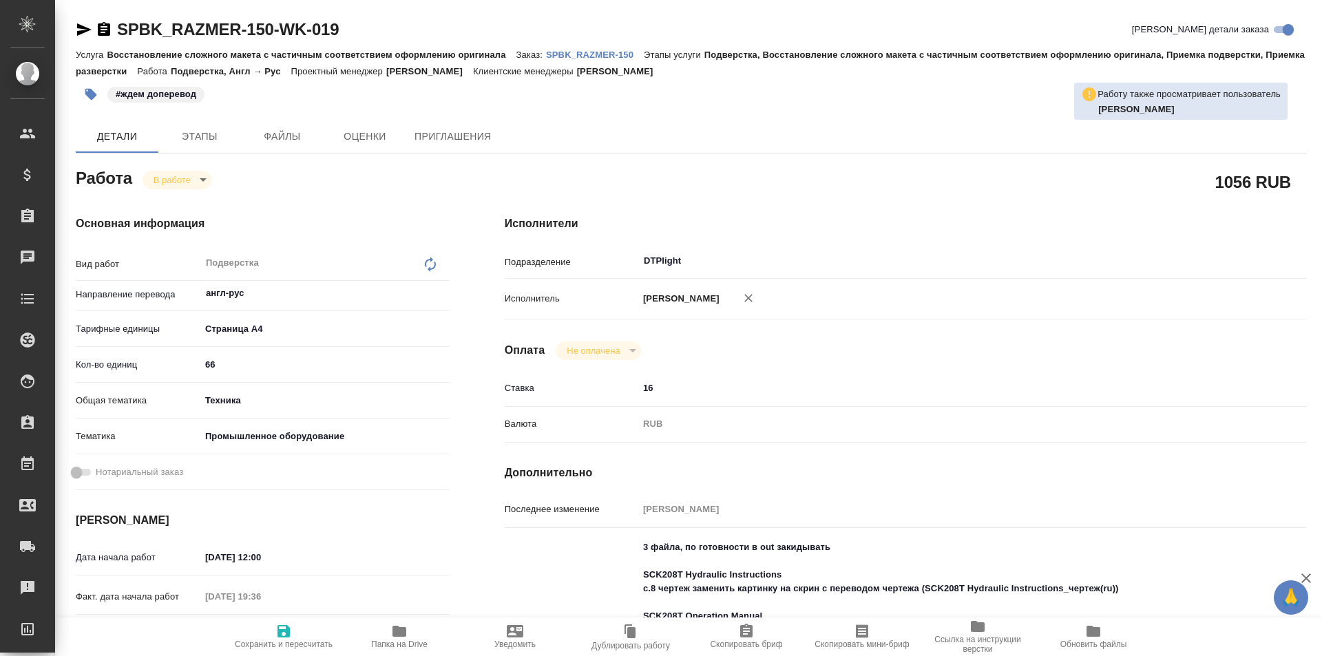
type textarea "x"
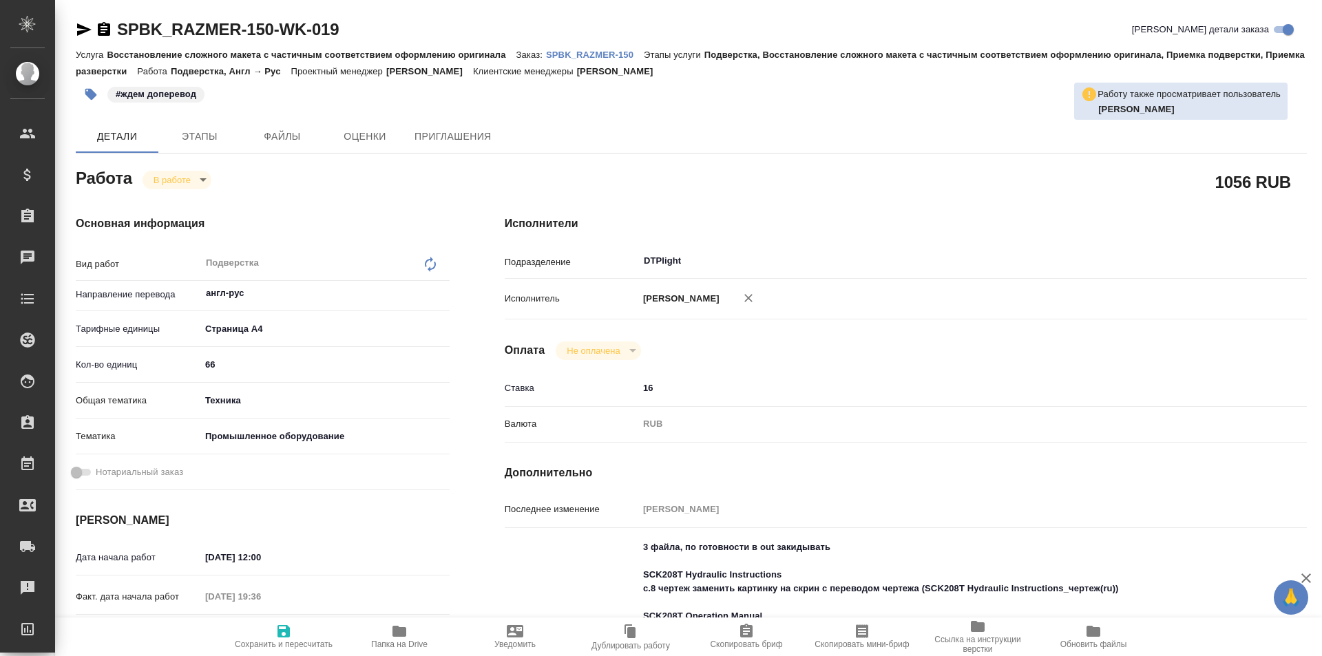
type textarea "x"
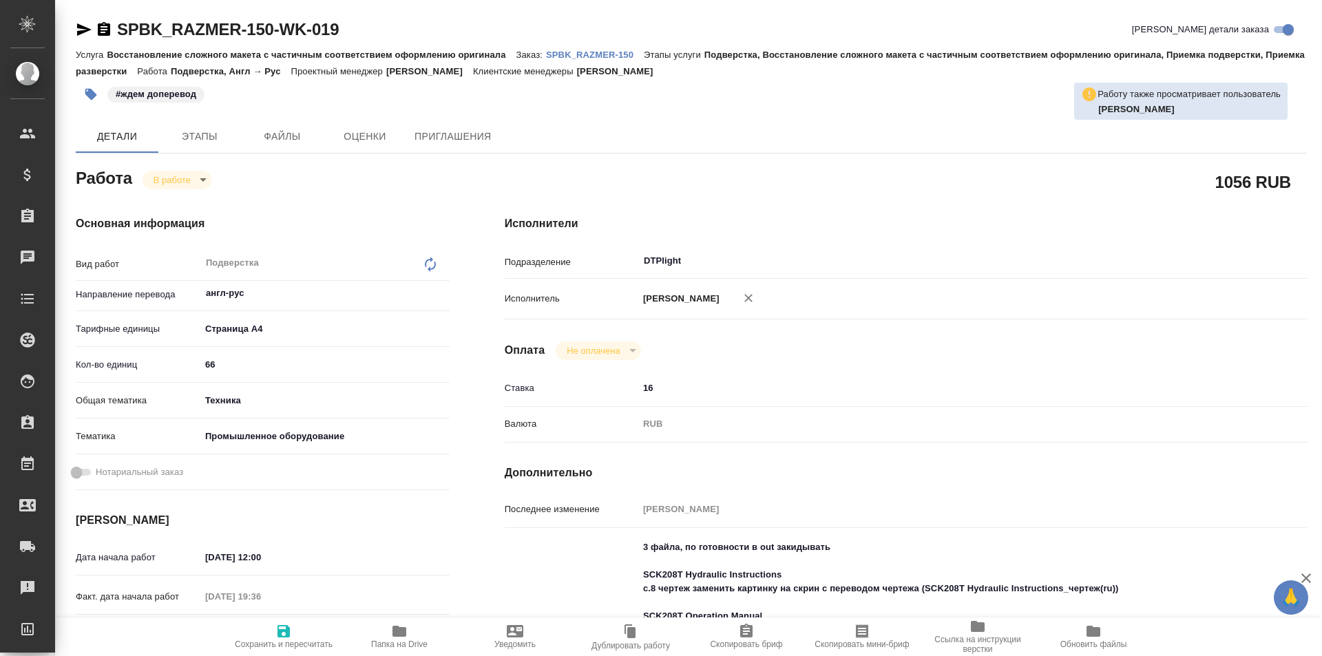
type textarea "x"
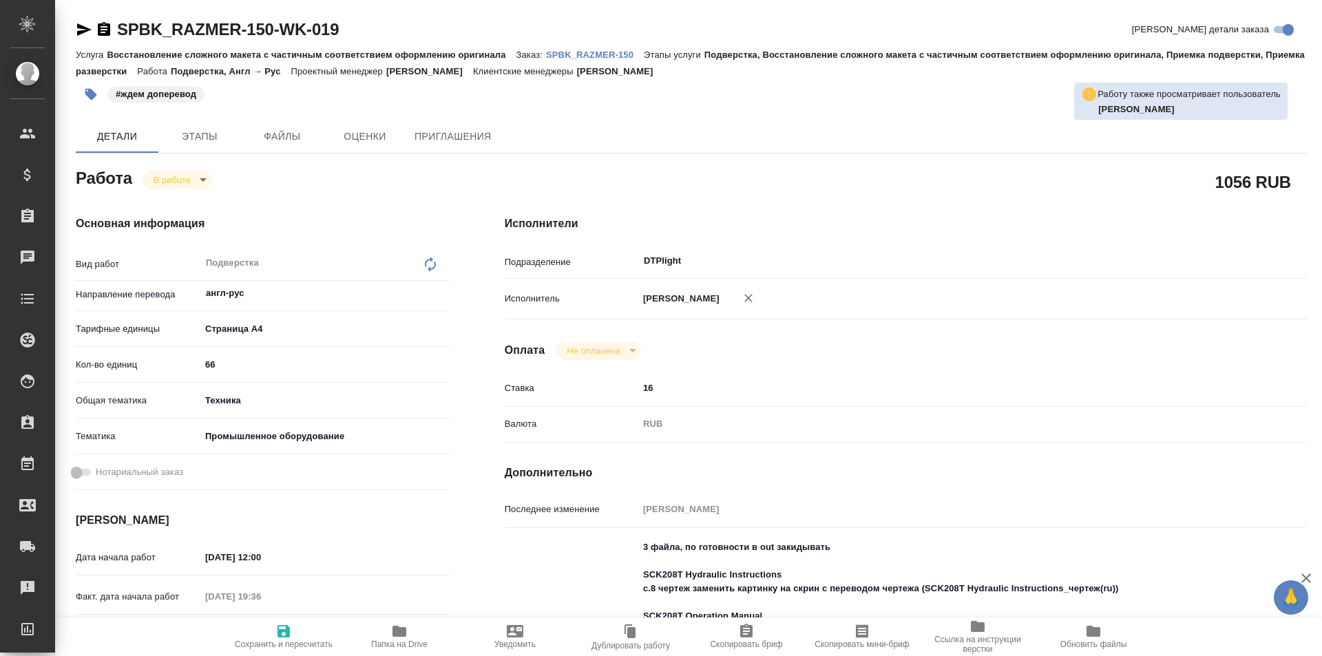
type textarea "x"
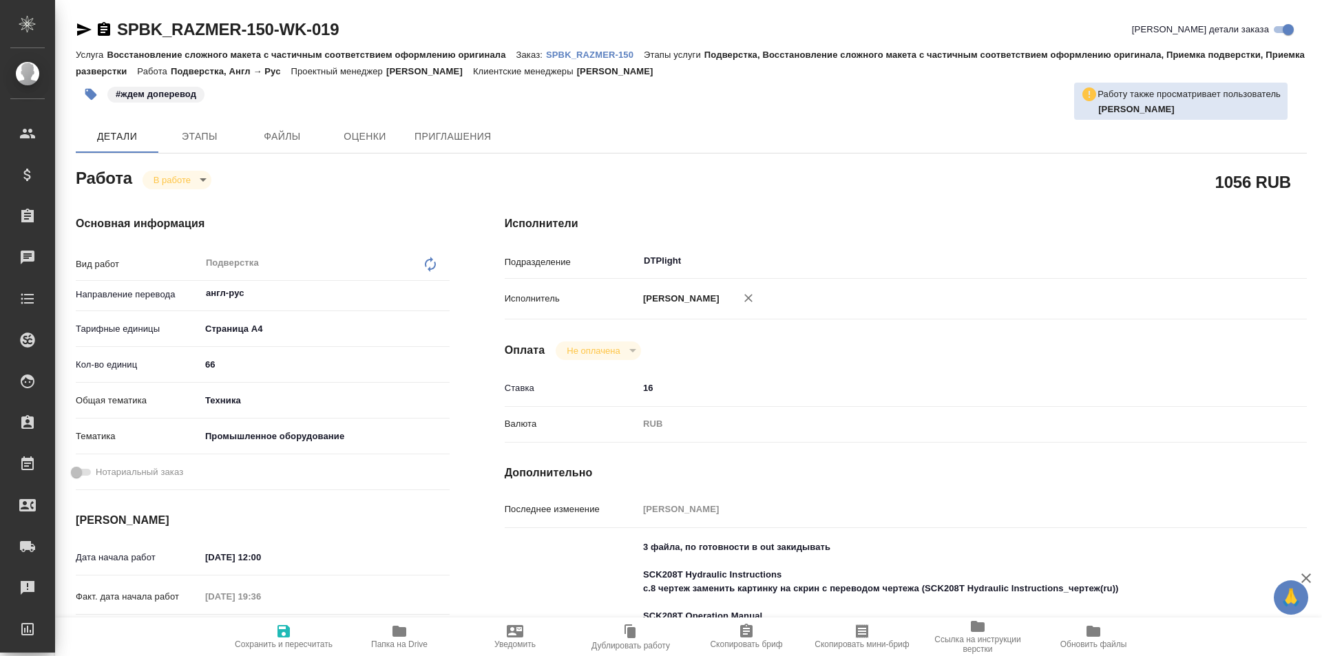
type textarea "x"
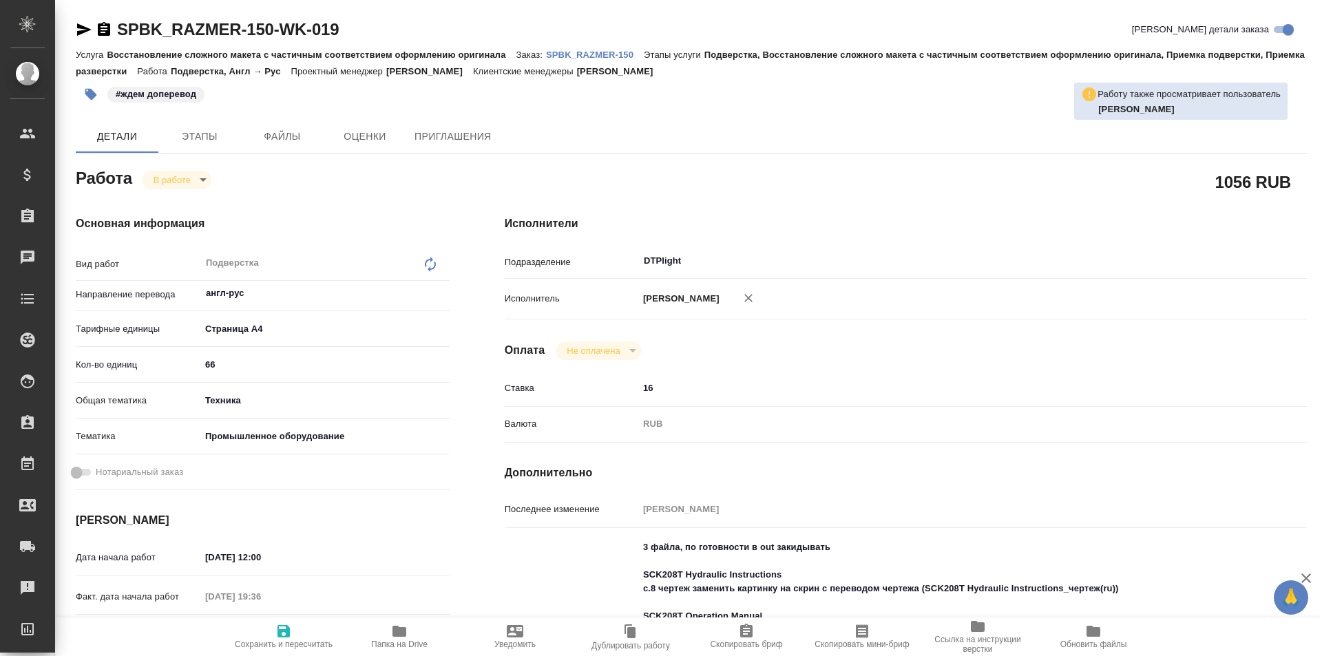
type textarea "x"
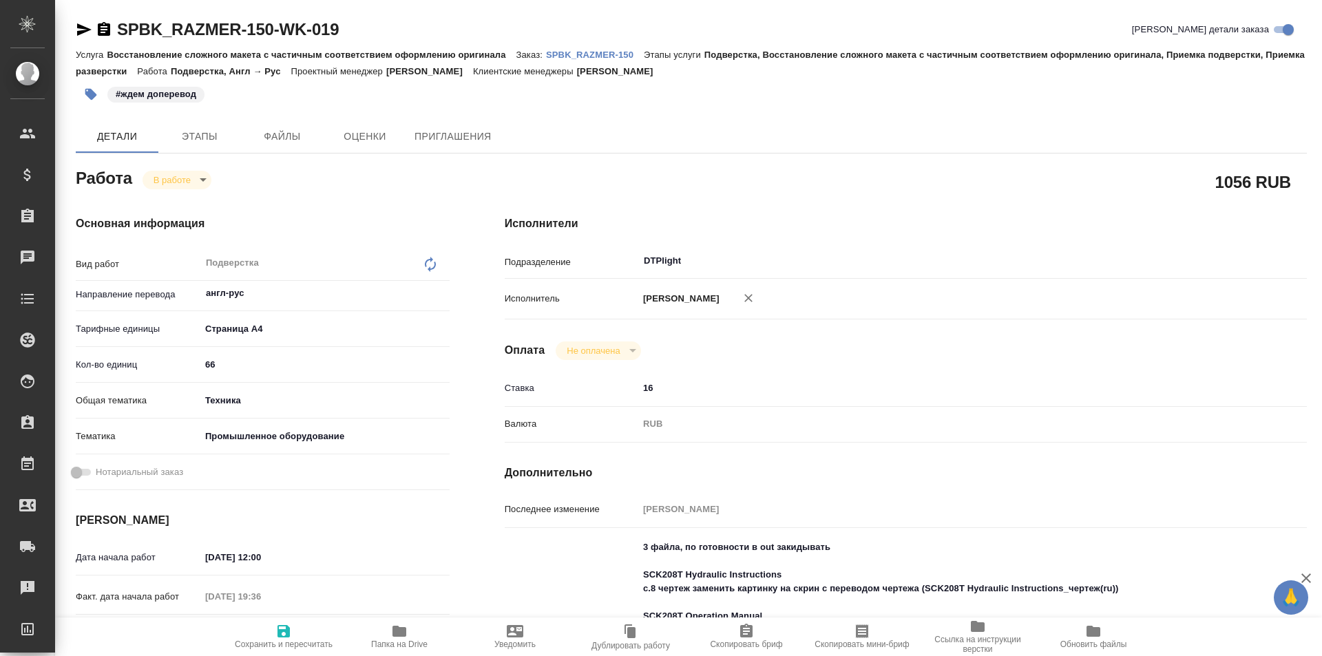
type textarea "x"
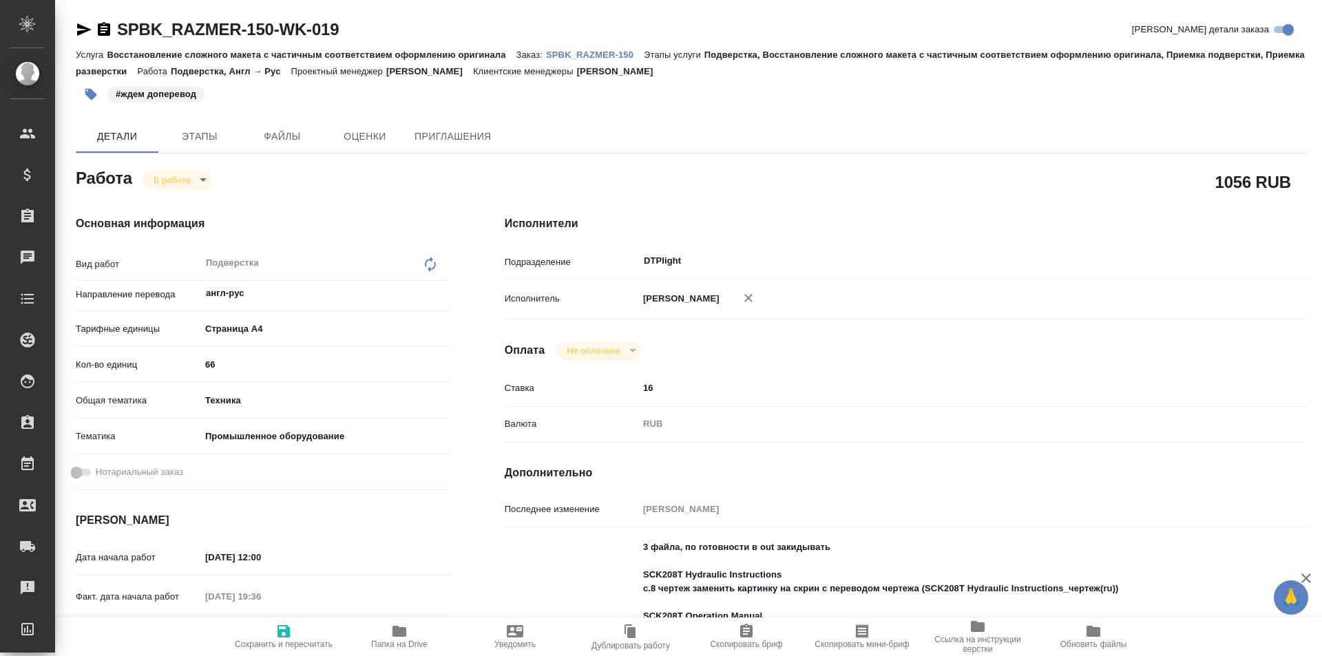
type textarea "x"
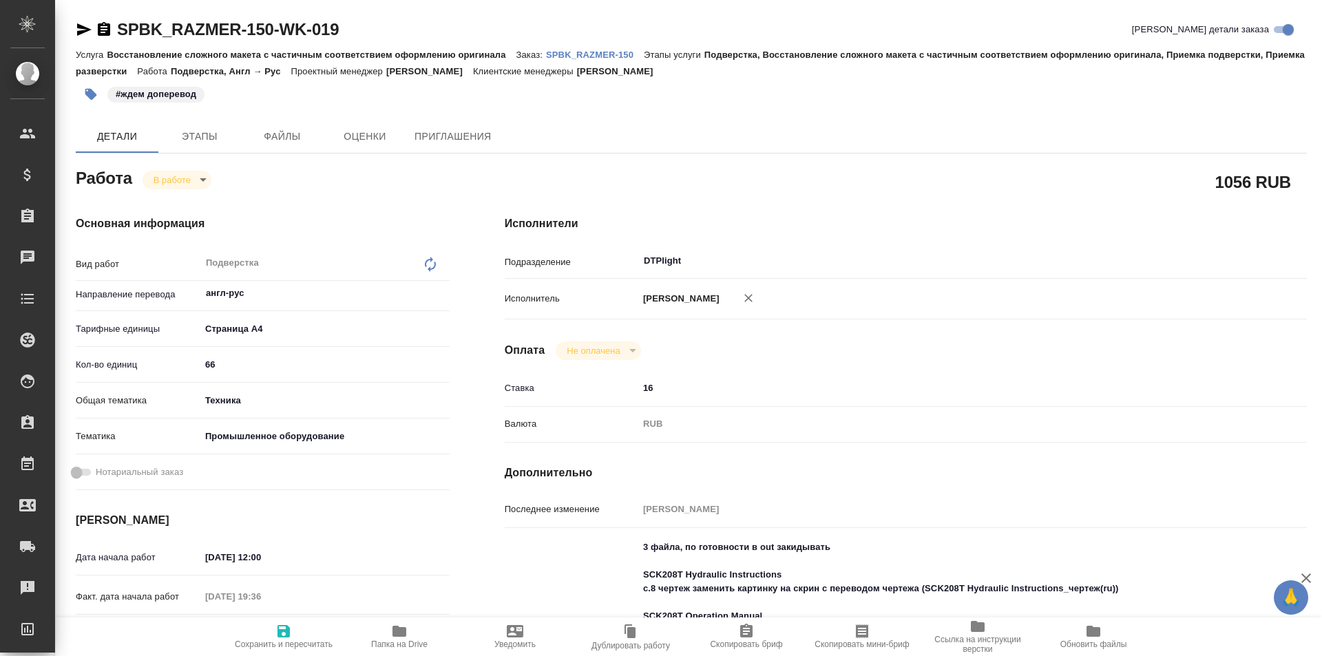
type textarea "x"
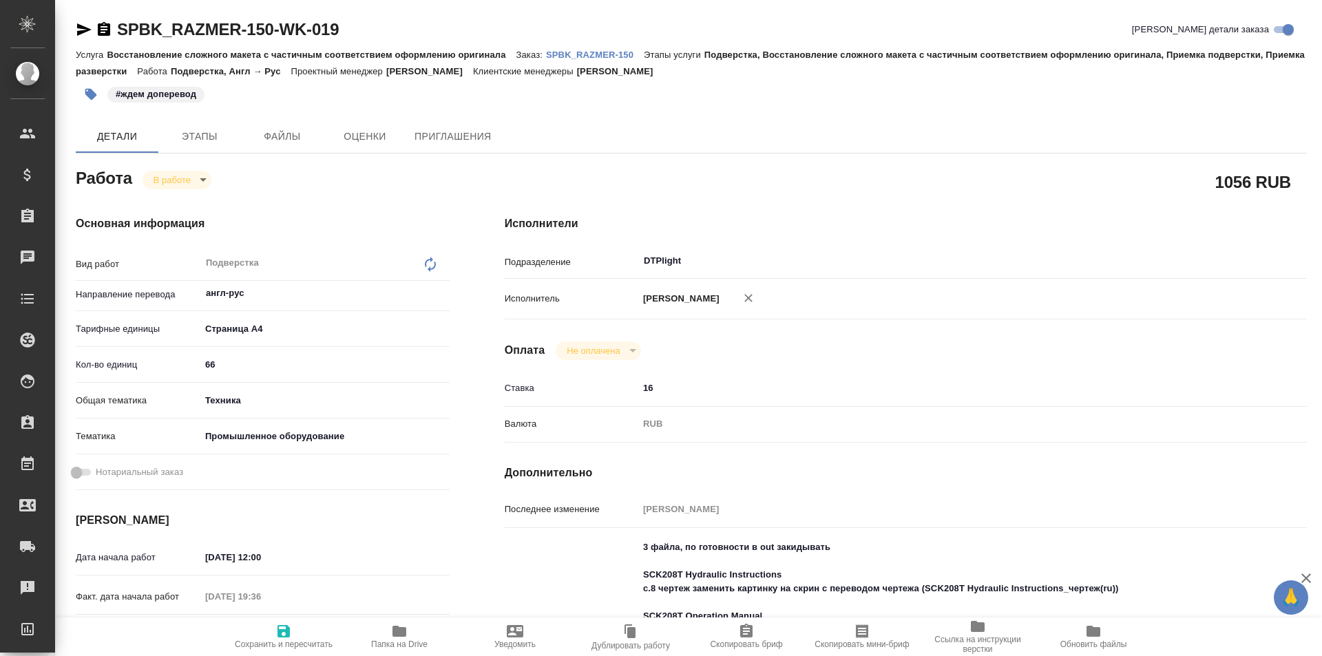
type textarea "x"
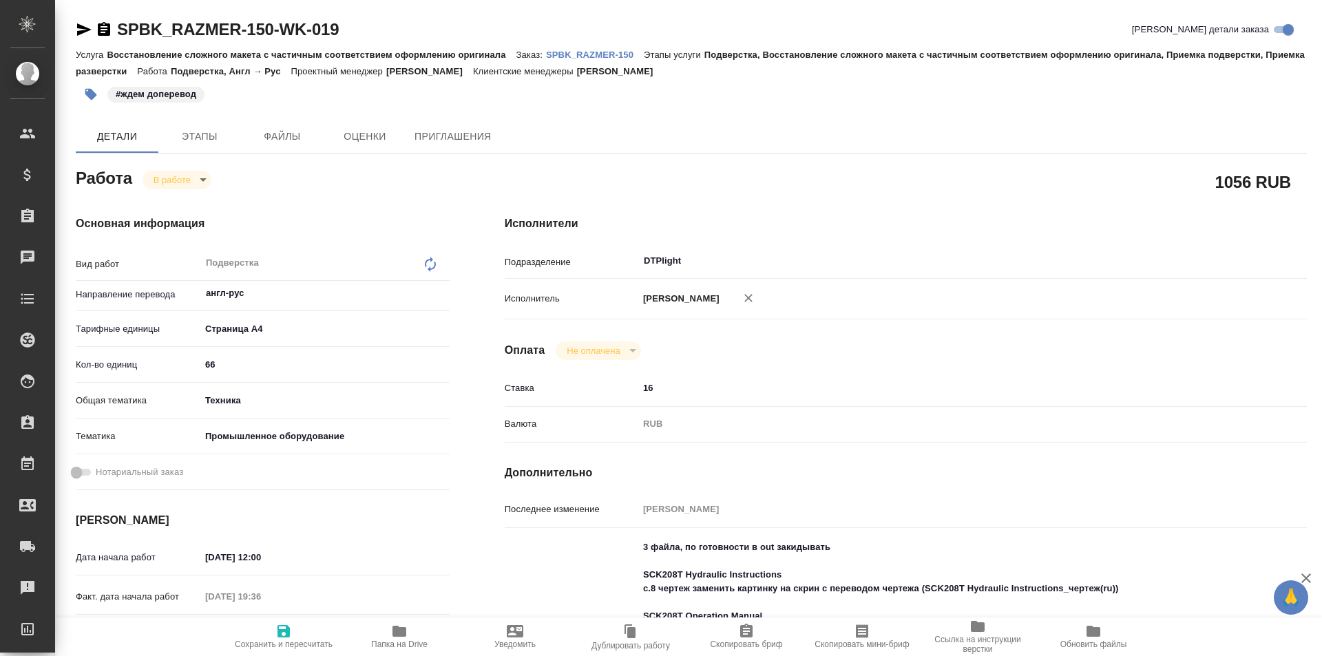
type textarea "x"
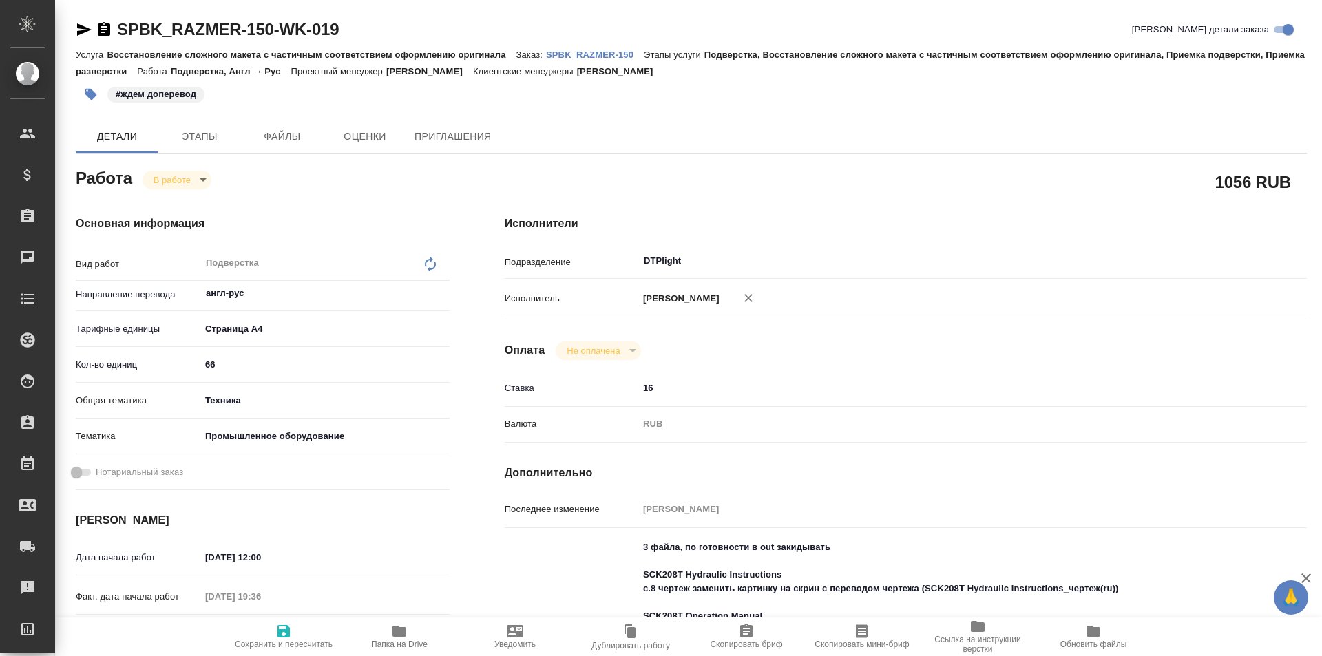
type textarea "x"
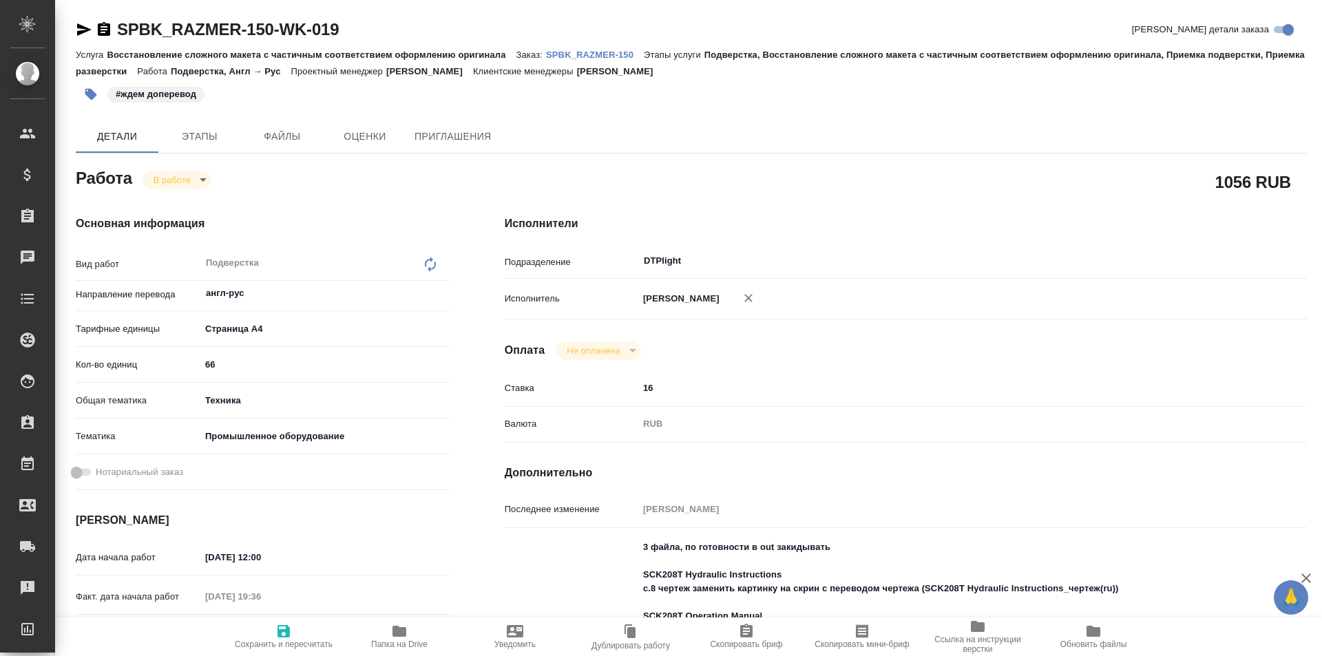
type textarea "x"
